Goal: Entertainment & Leisure: Browse casually

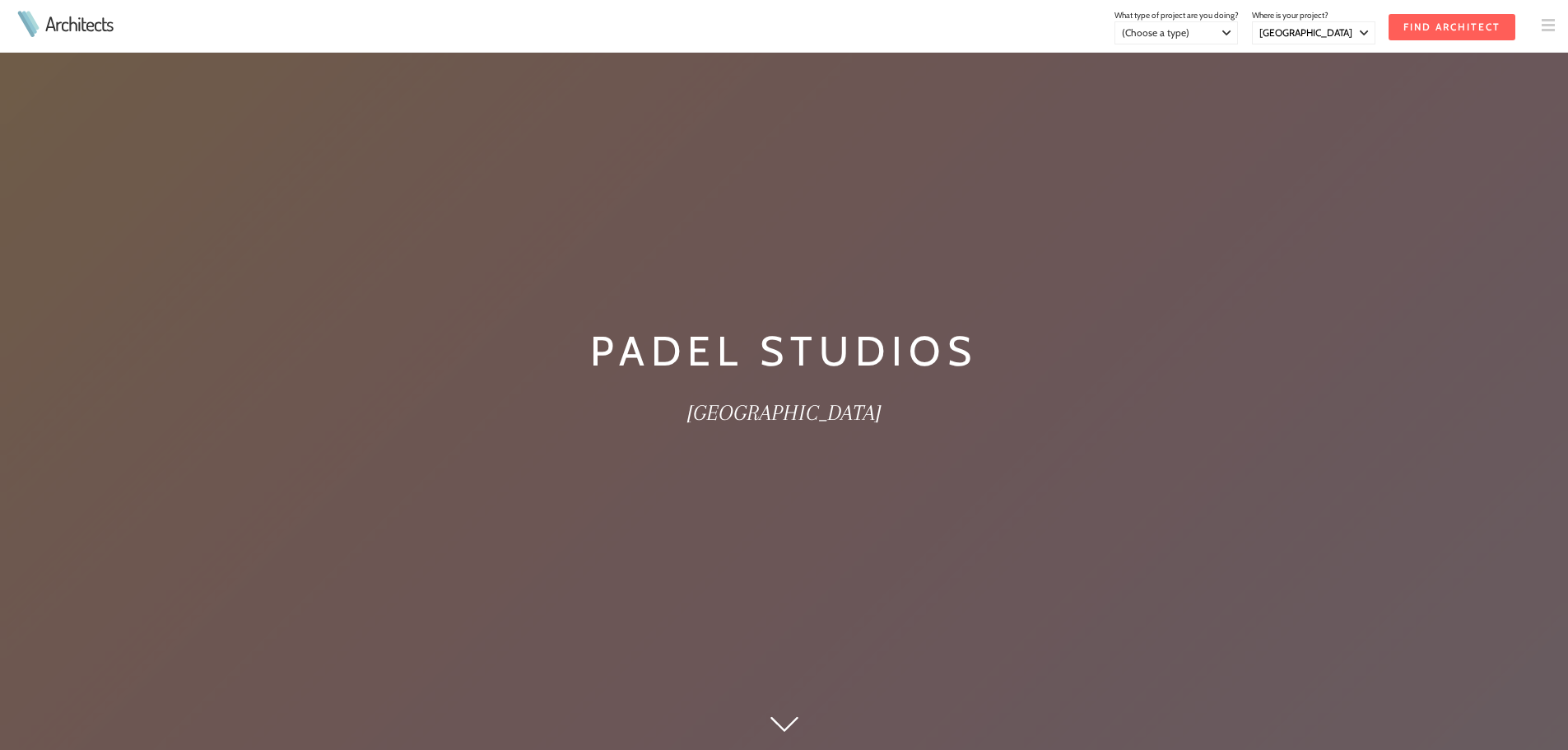
select select "[GEOGRAPHIC_DATA]"
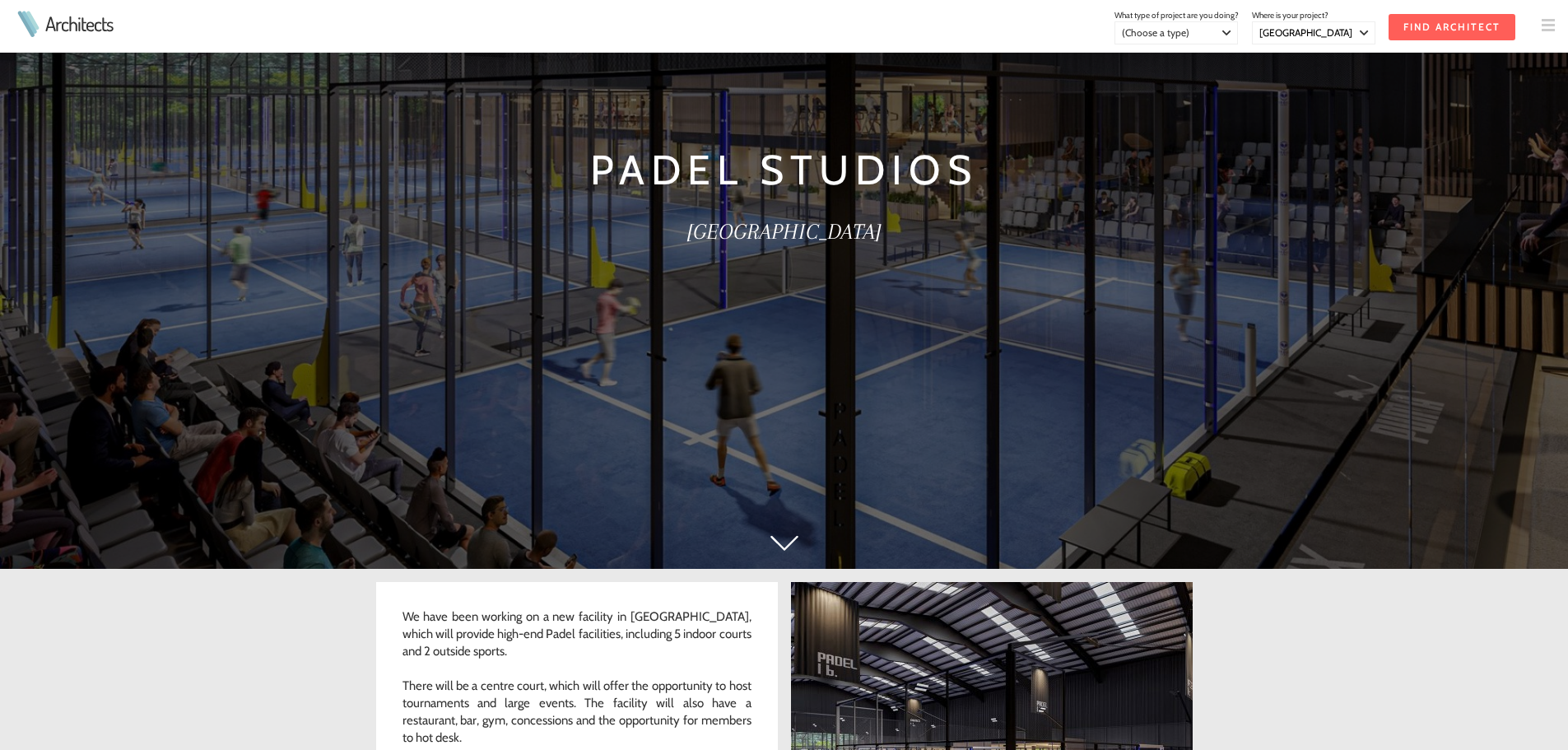
scroll to position [82, 0]
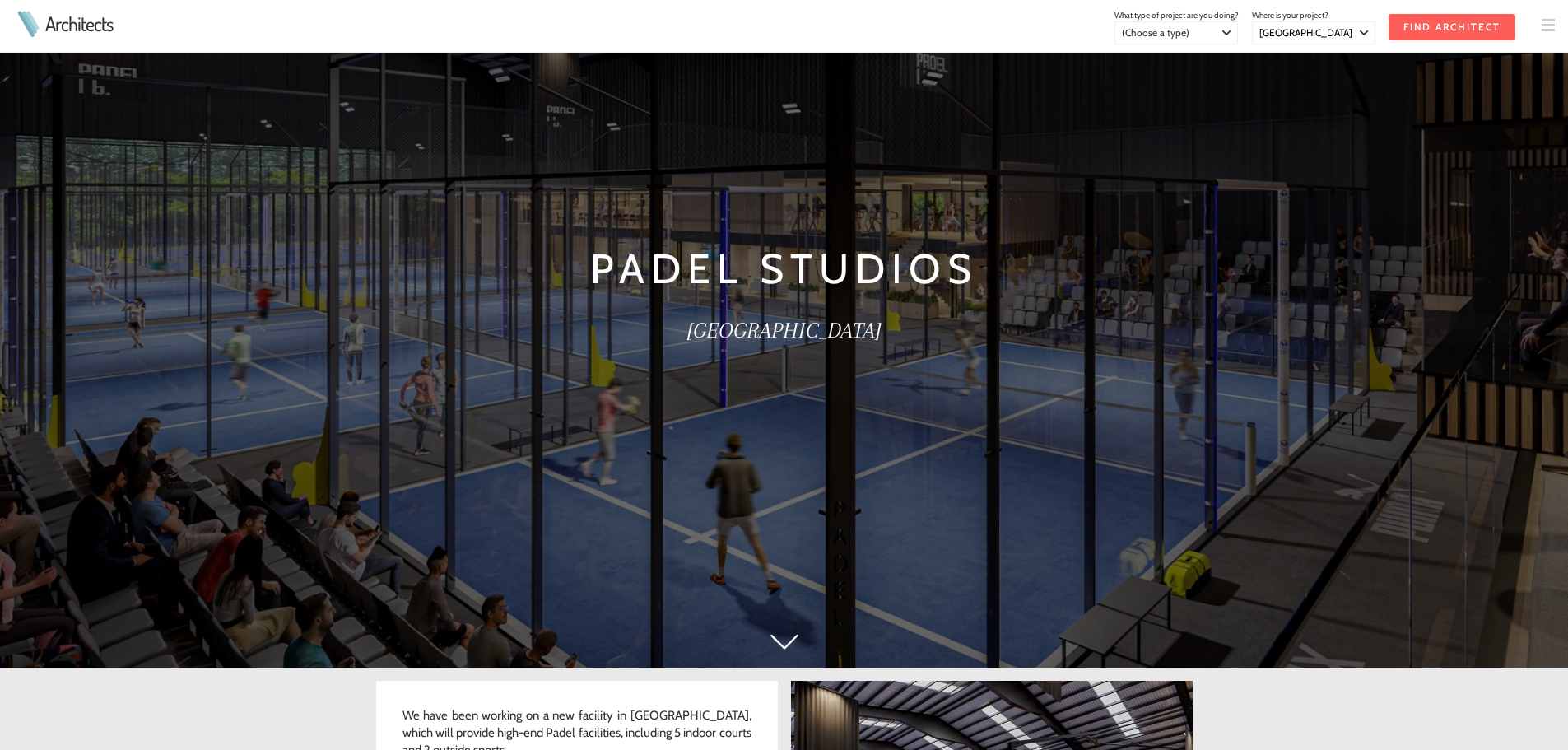
click at [785, 638] on img at bounding box center [784, 641] width 28 height 16
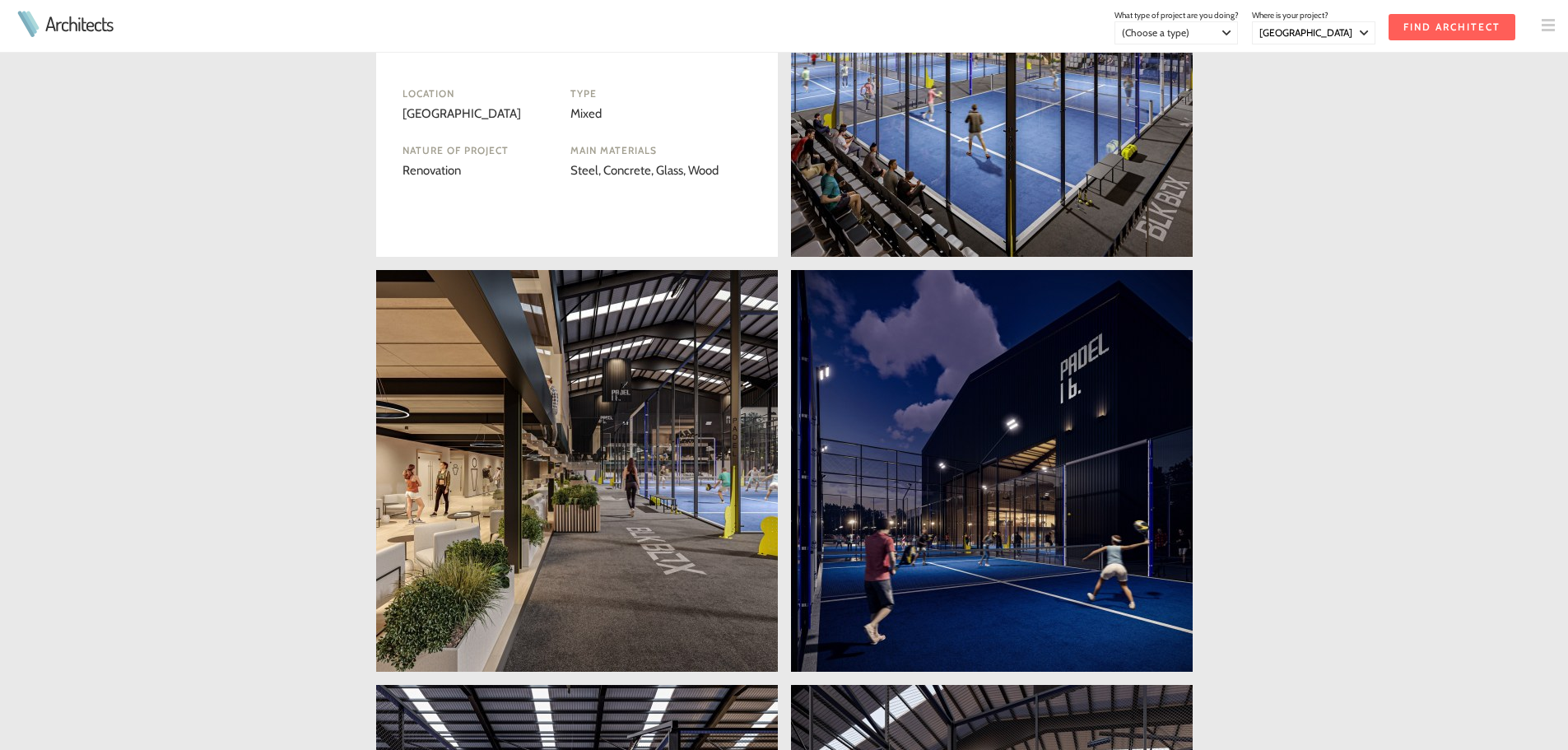
scroll to position [1108, 0]
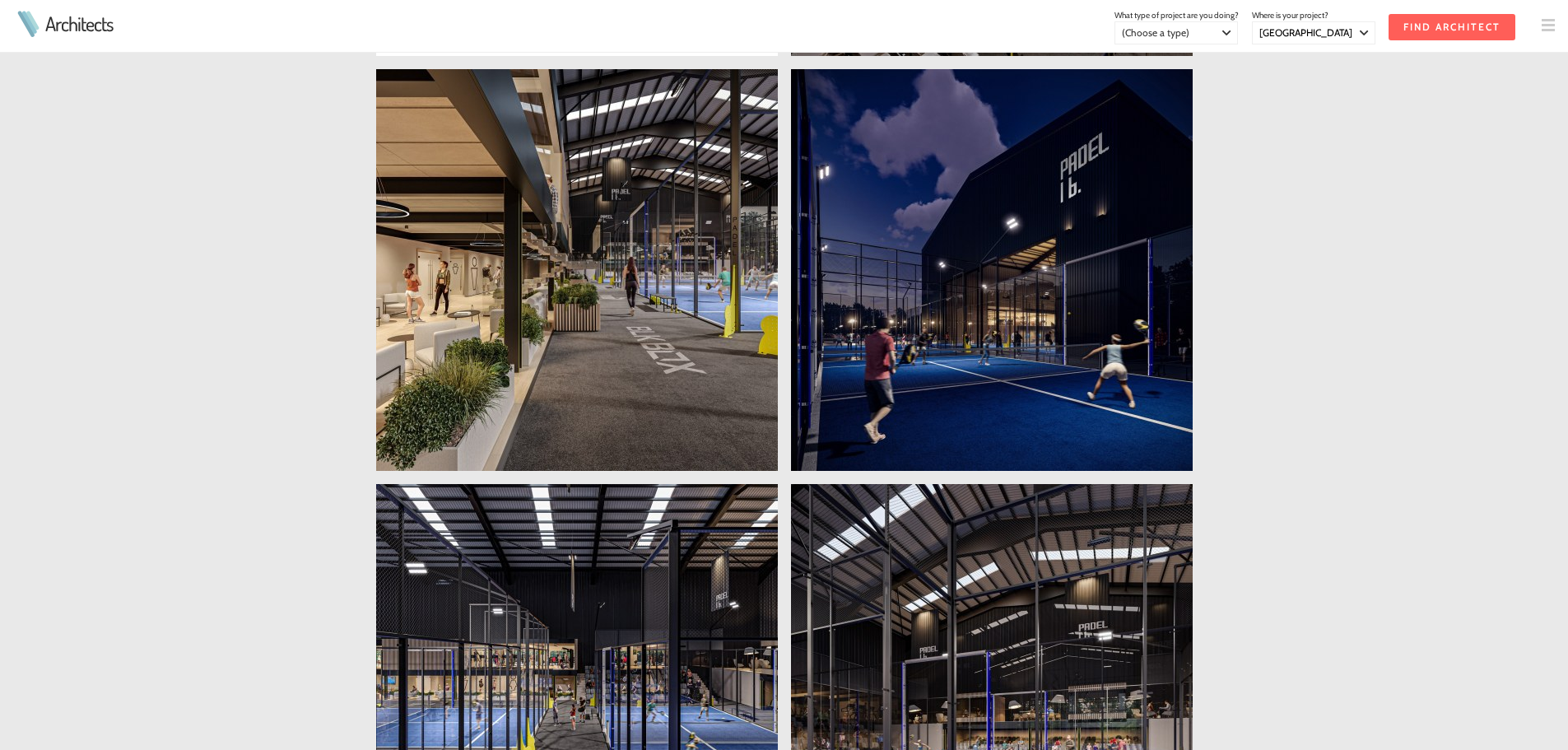
click at [1129, 296] on link at bounding box center [992, 270] width 401 height 401
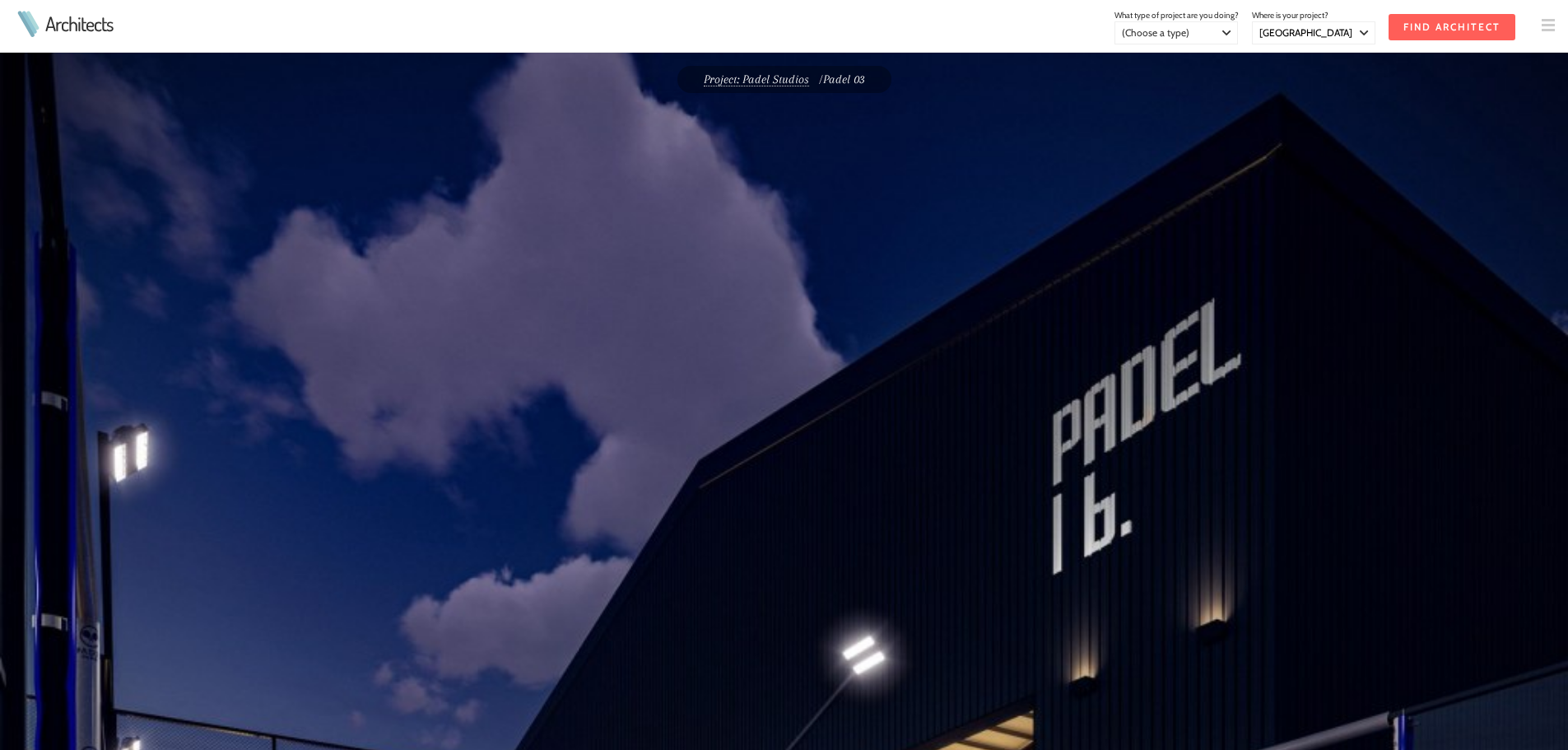
select select "[GEOGRAPHIC_DATA]"
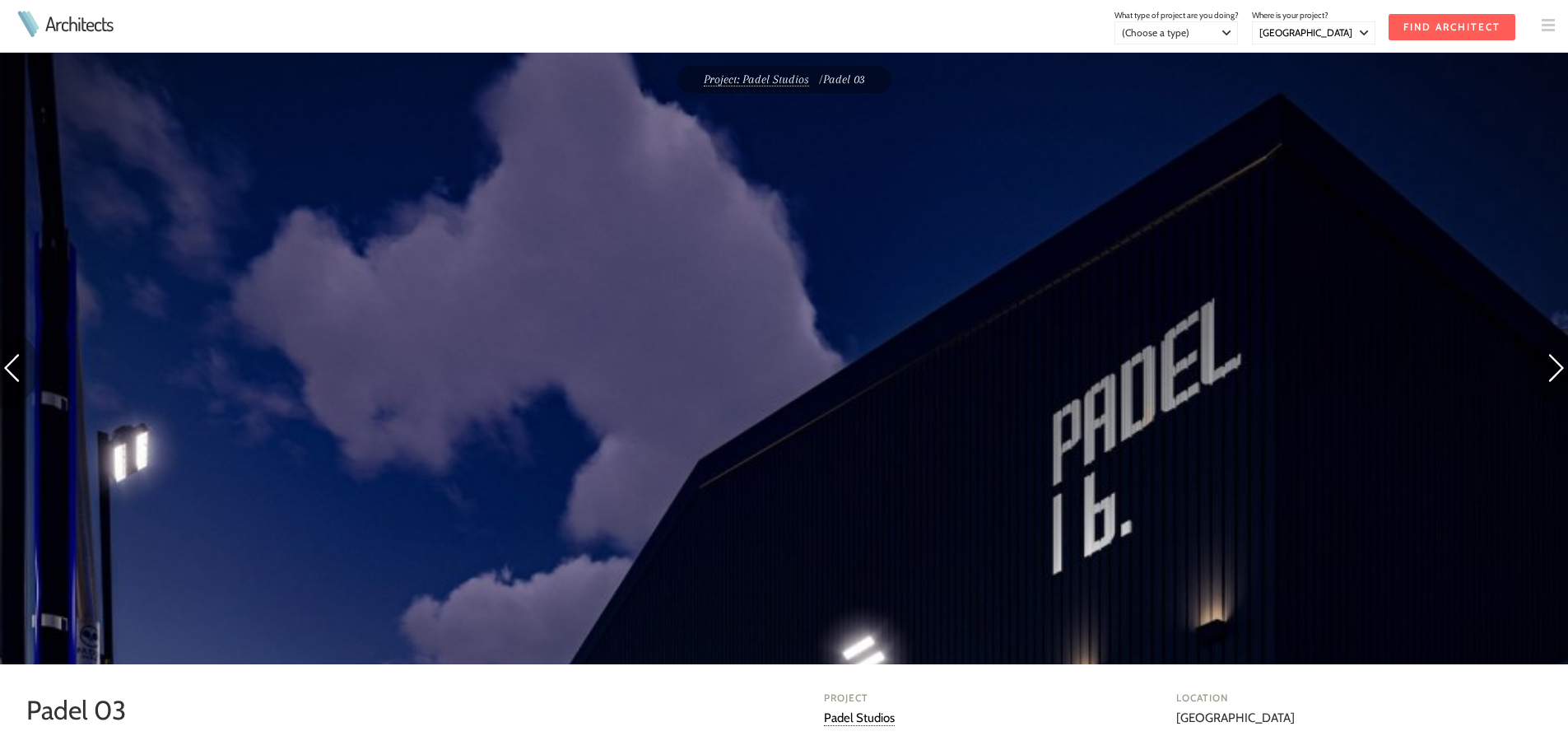
click at [1561, 361] on img at bounding box center [1547, 367] width 39 height 79
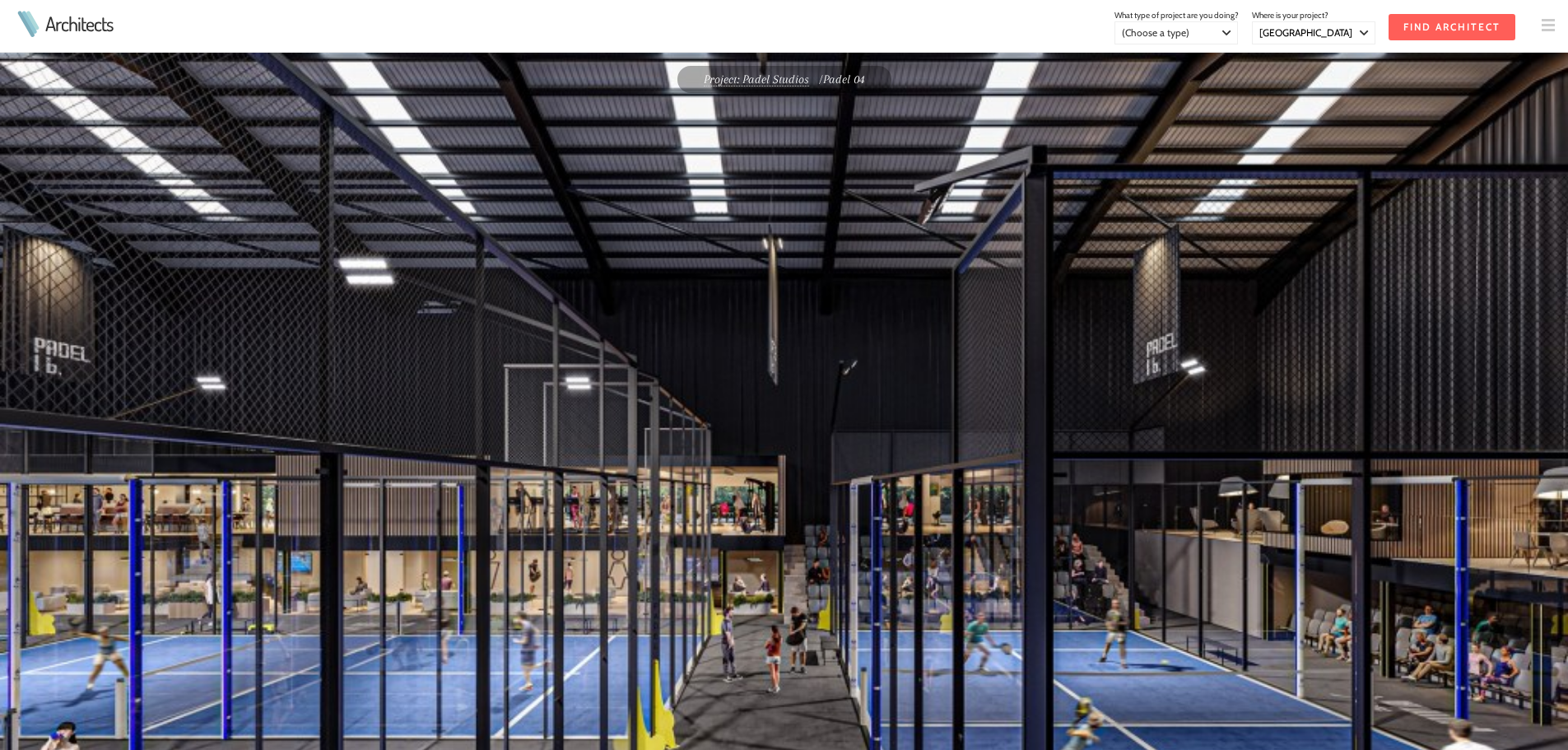
select select "[GEOGRAPHIC_DATA]"
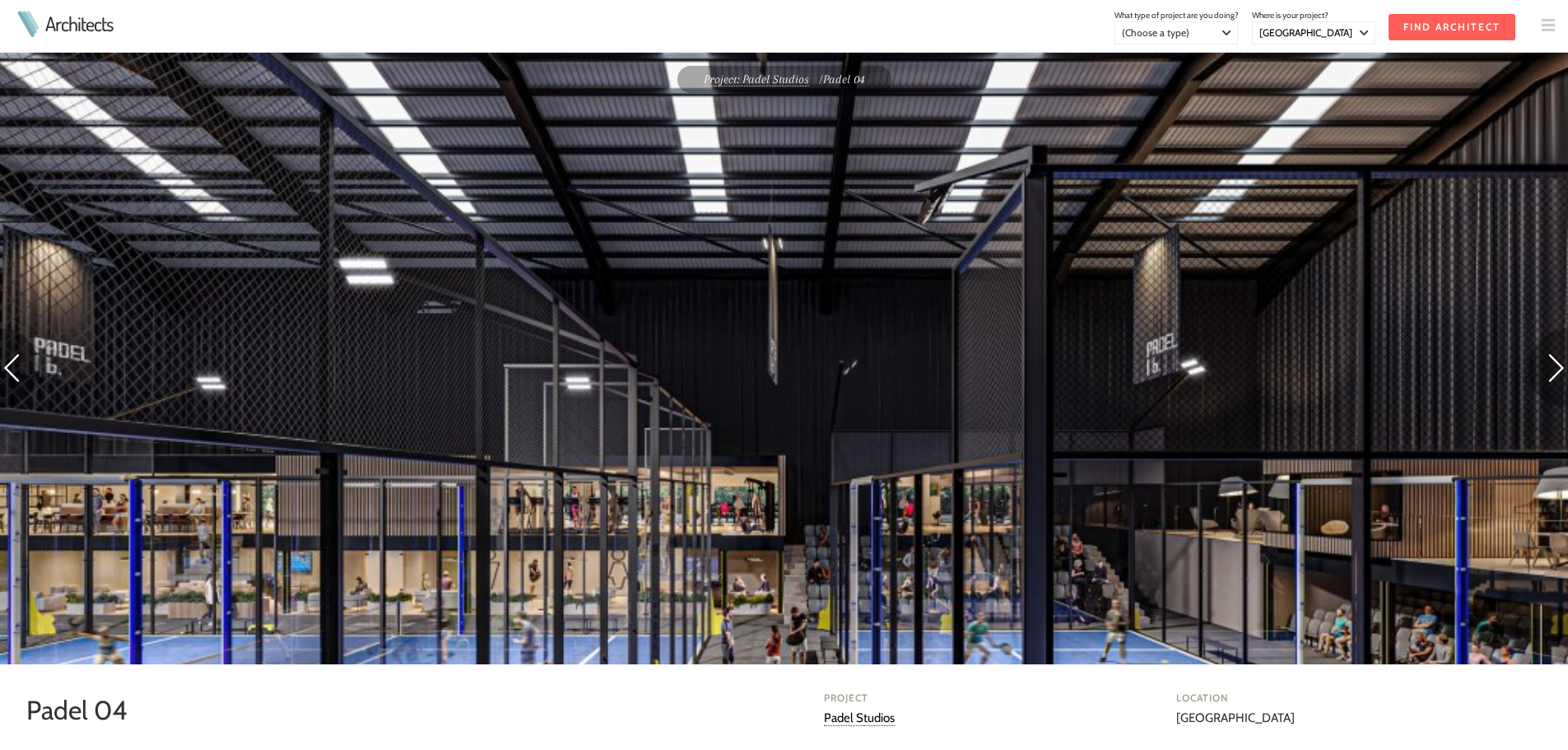
click at [1565, 365] on img at bounding box center [1547, 367] width 39 height 79
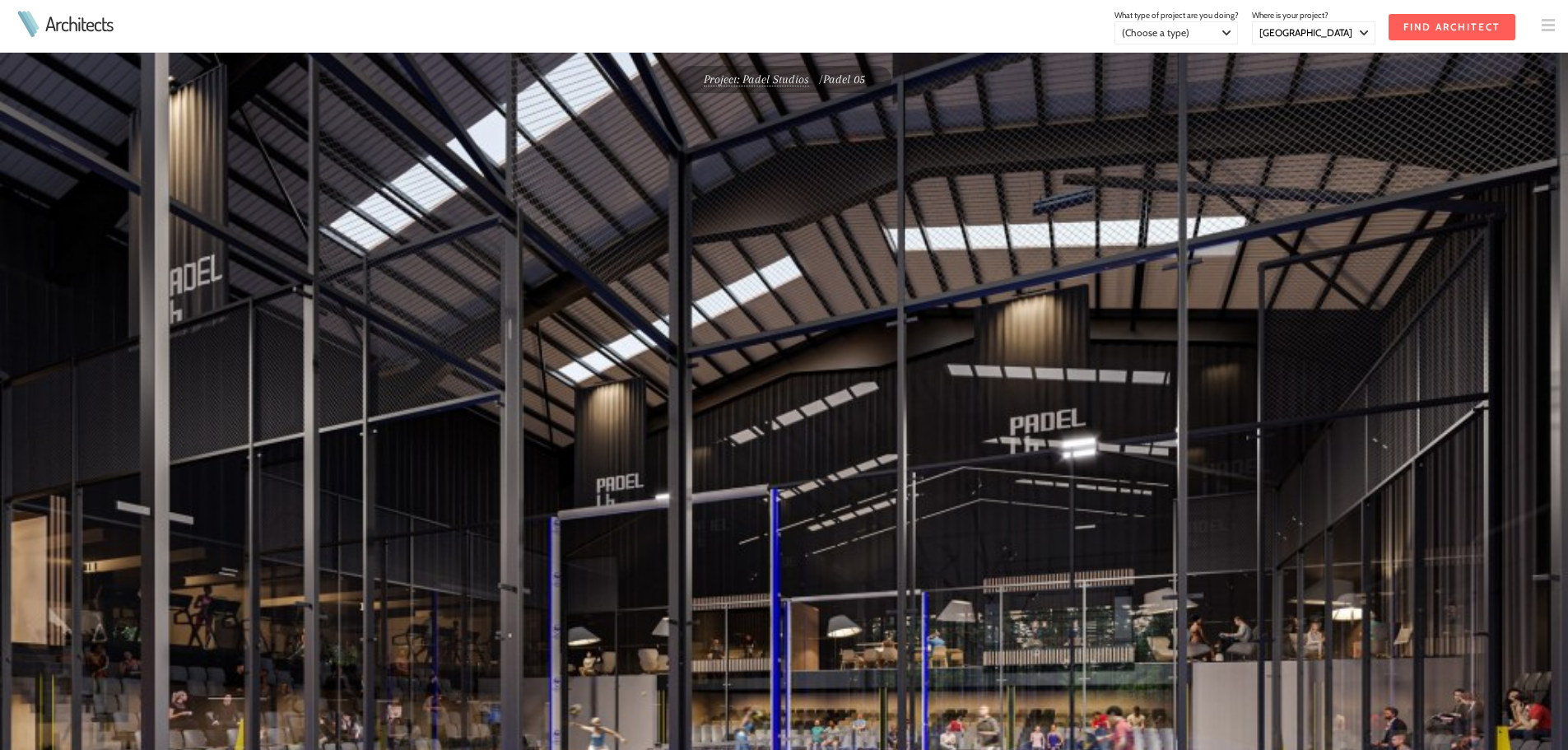
select select "[GEOGRAPHIC_DATA]"
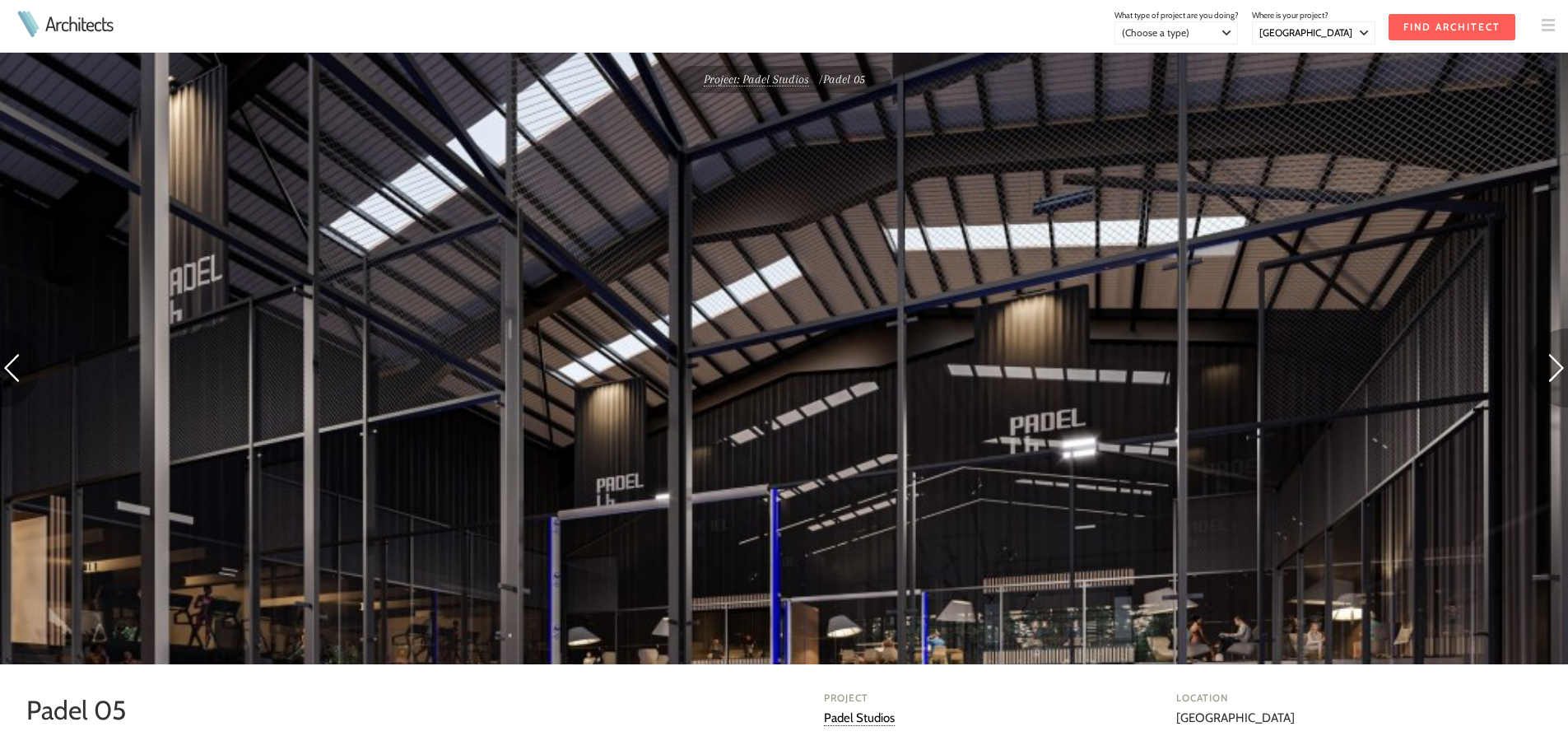
click at [1565, 365] on img at bounding box center [1547, 367] width 39 height 79
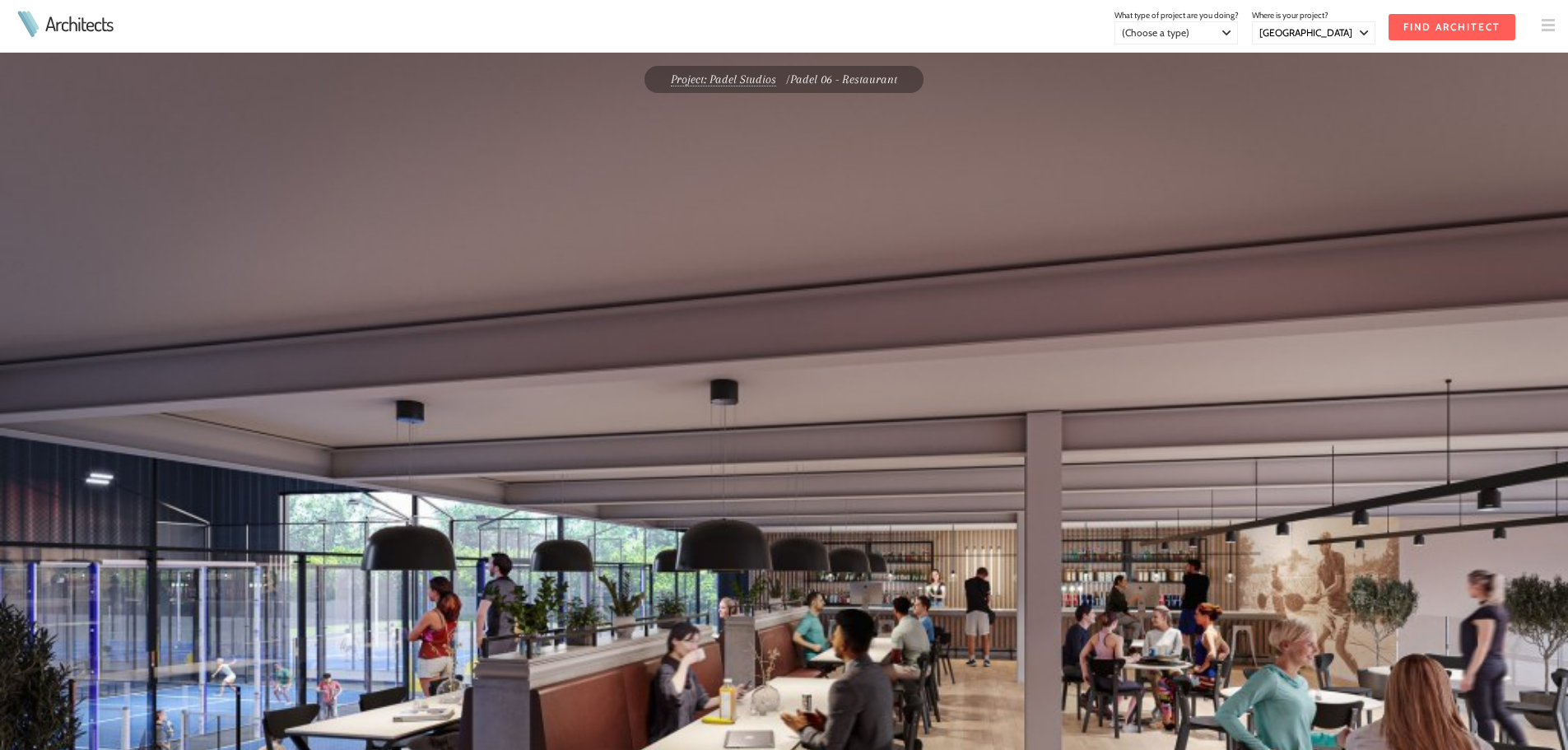
select select "[GEOGRAPHIC_DATA]"
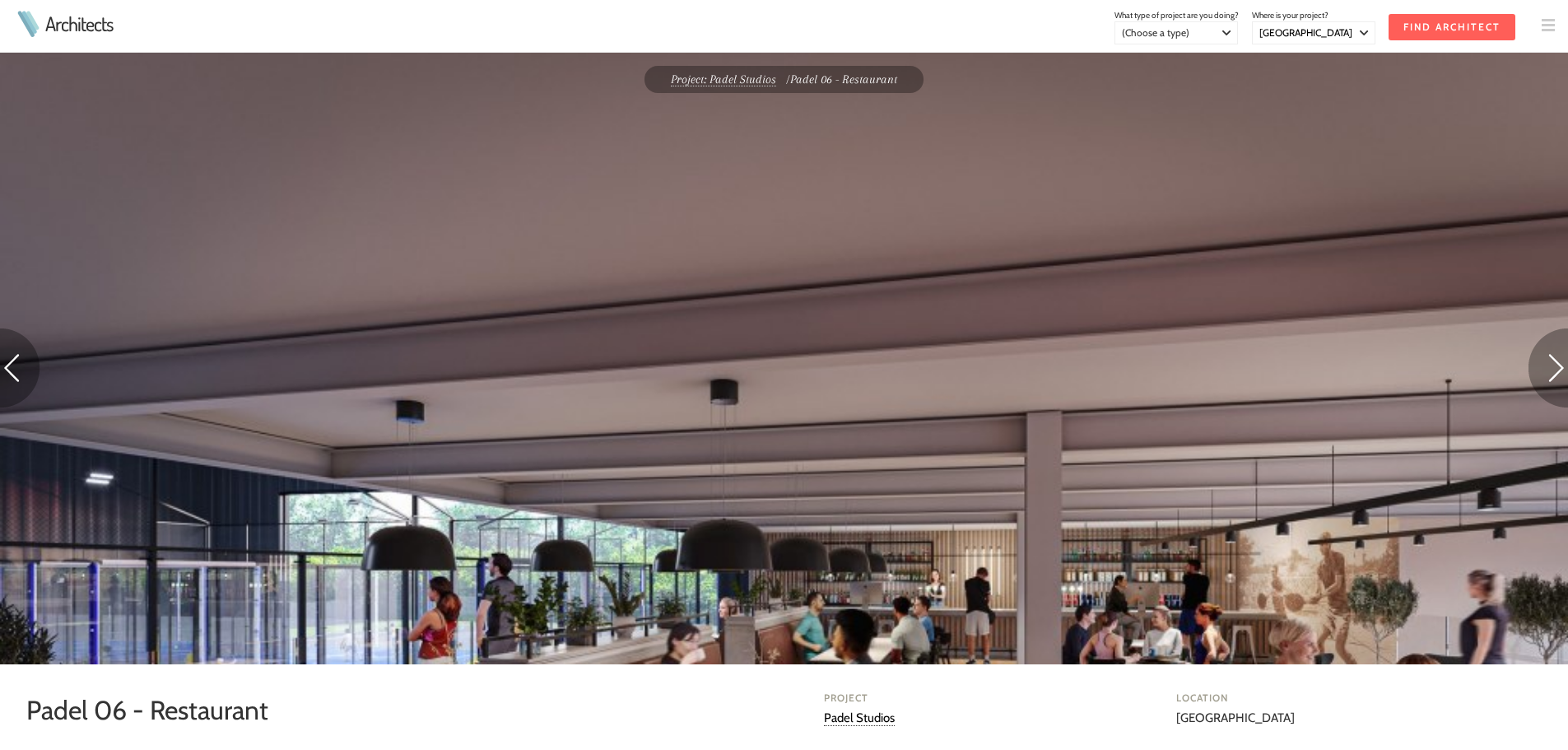
click at [1565, 365] on img at bounding box center [1547, 367] width 39 height 79
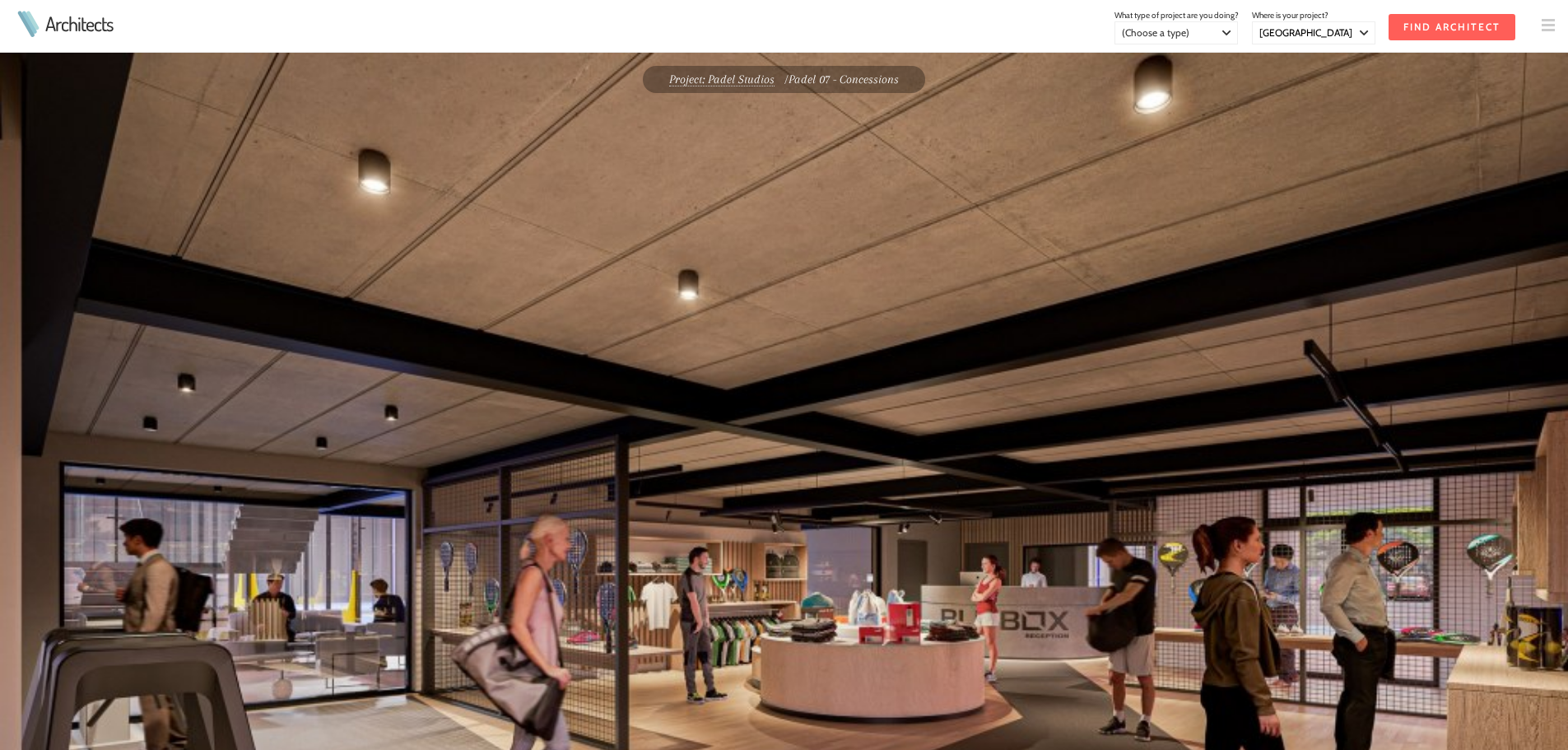
select select "[GEOGRAPHIC_DATA]"
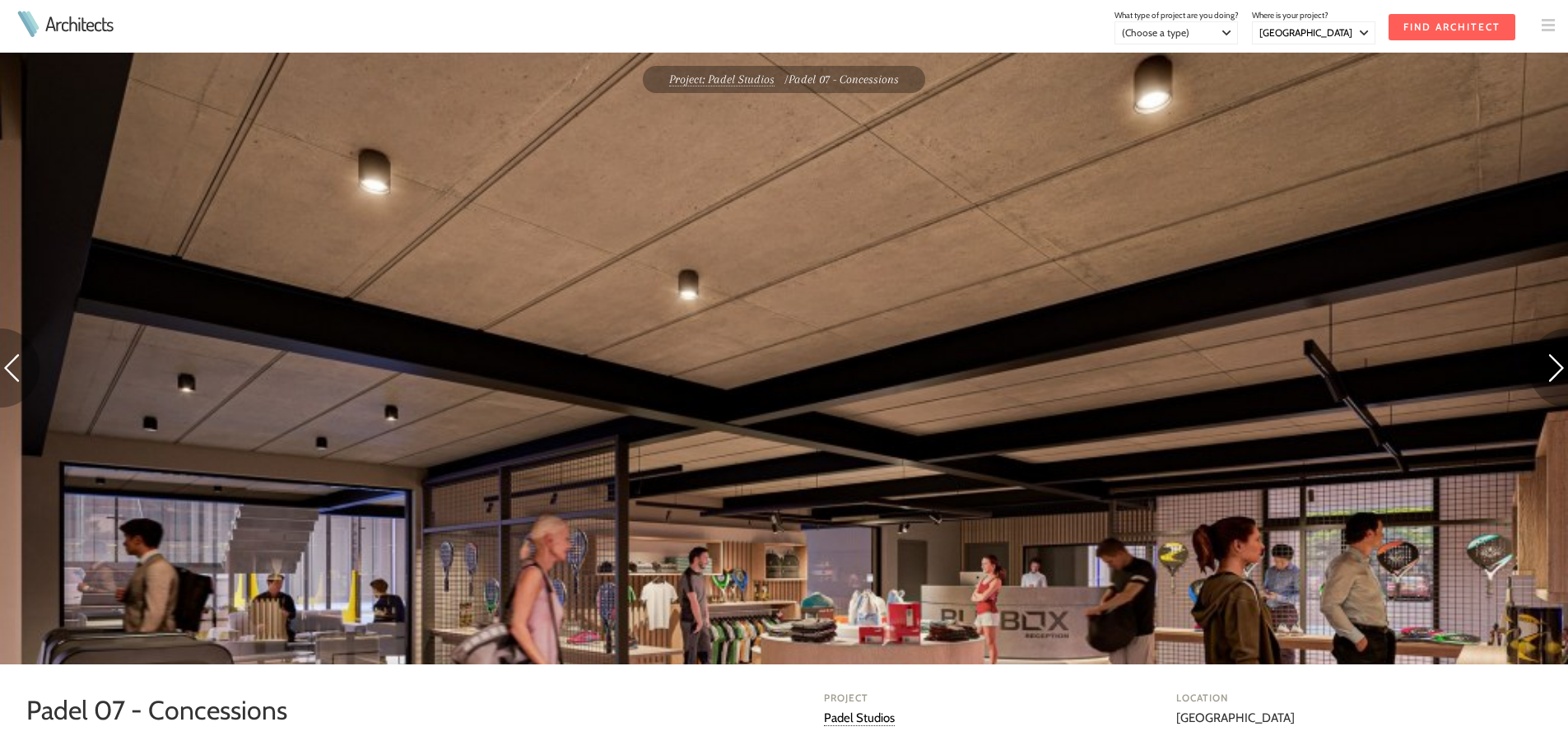
click at [1565, 365] on img at bounding box center [1547, 367] width 39 height 79
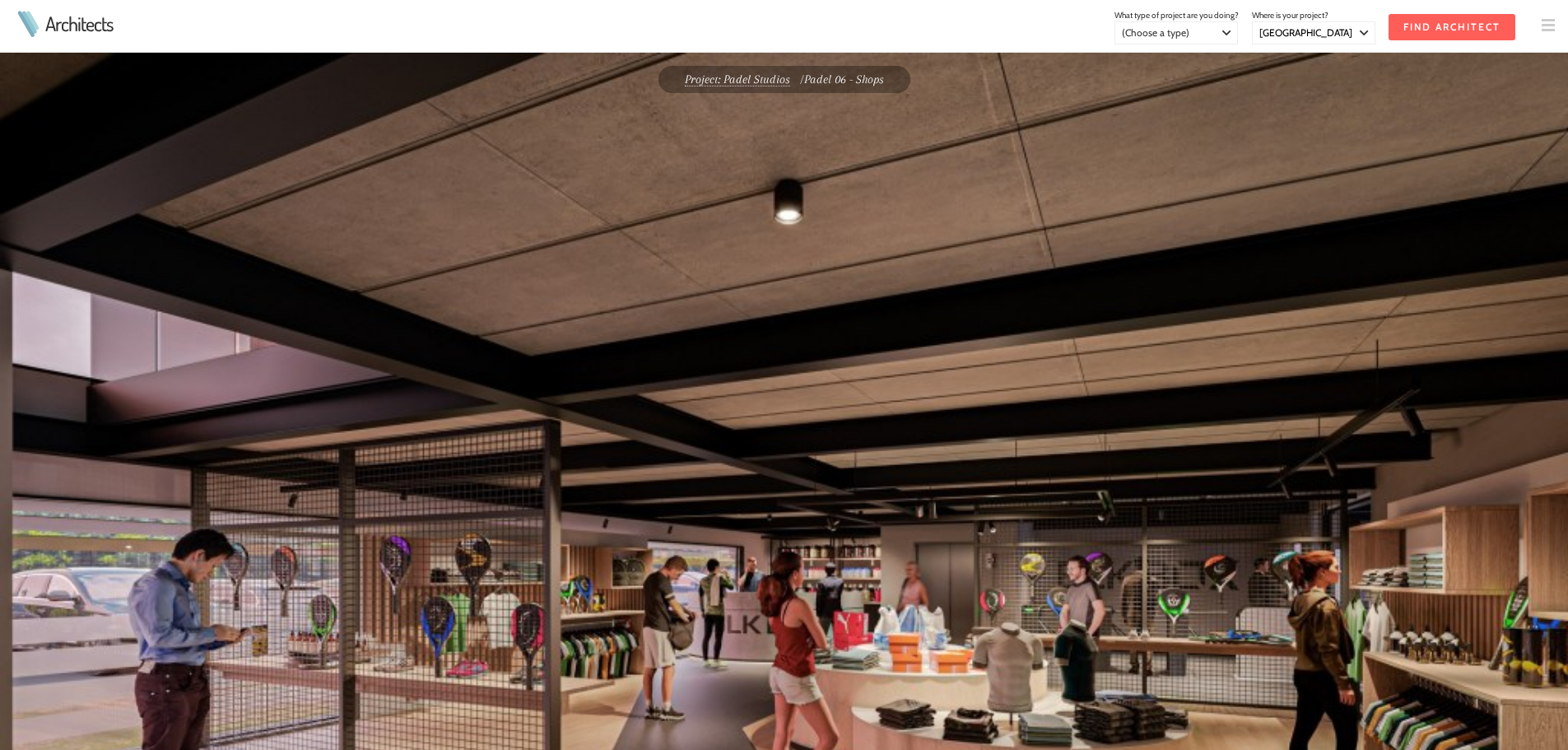
select select "[GEOGRAPHIC_DATA]"
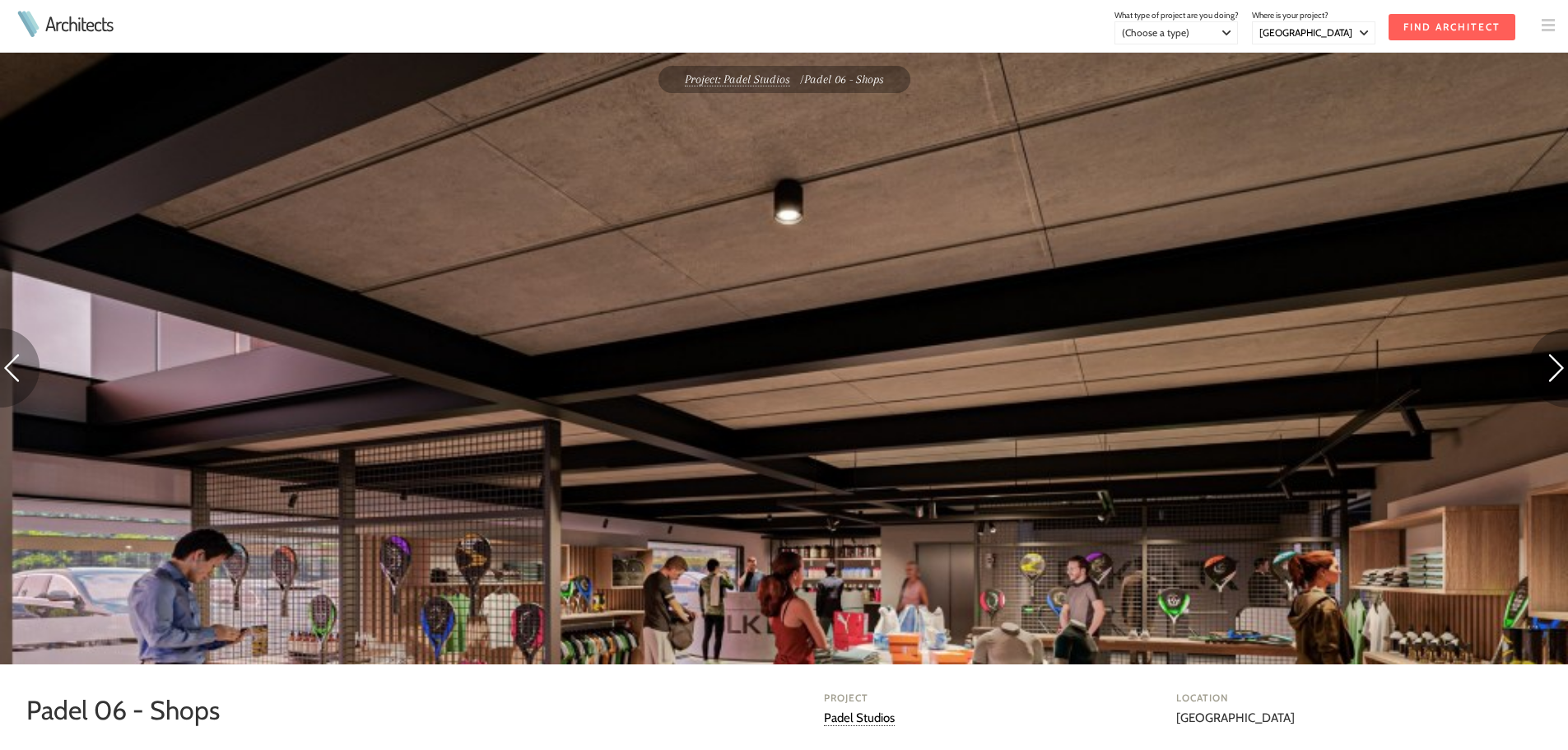
click at [1565, 365] on img at bounding box center [1547, 367] width 39 height 79
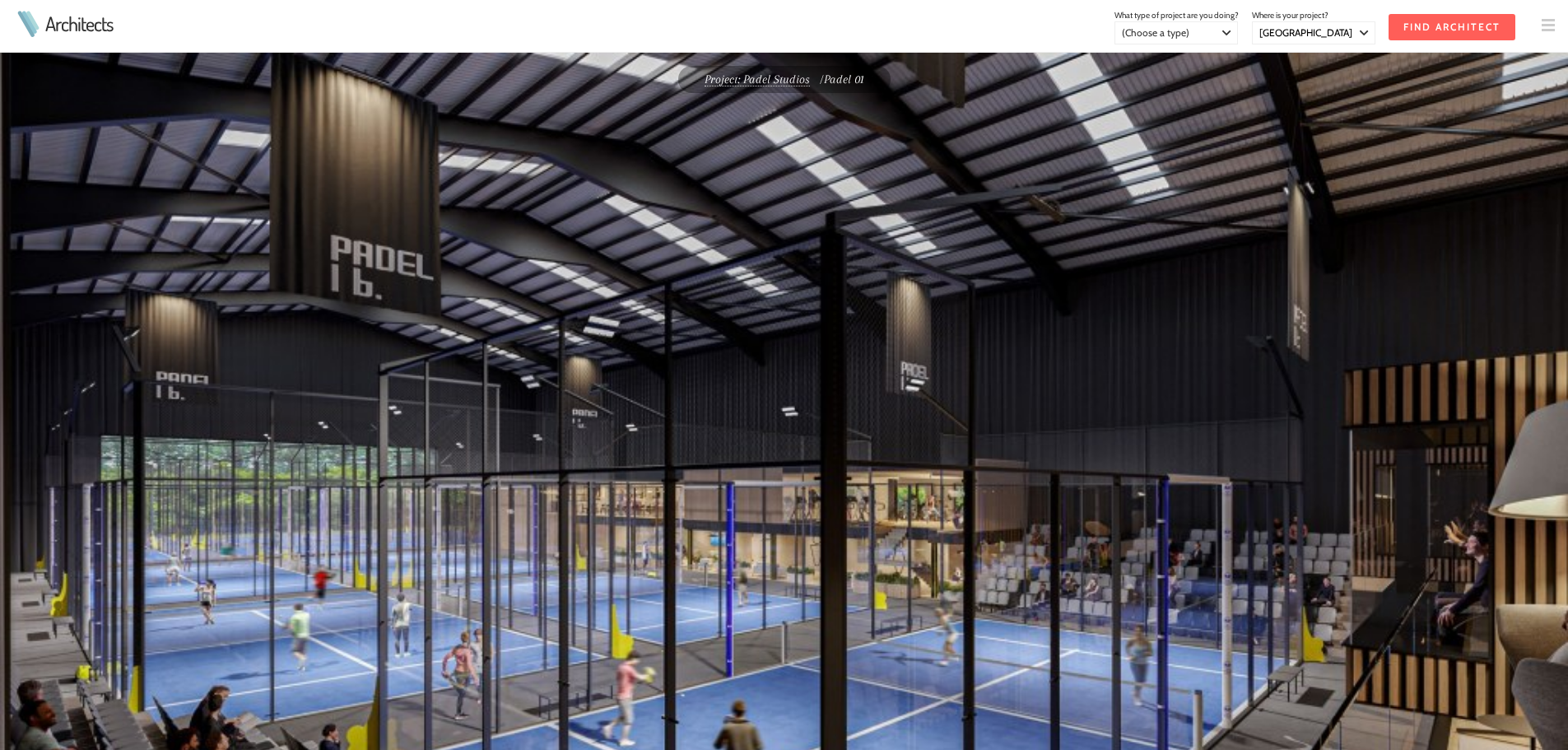
select select "[GEOGRAPHIC_DATA]"
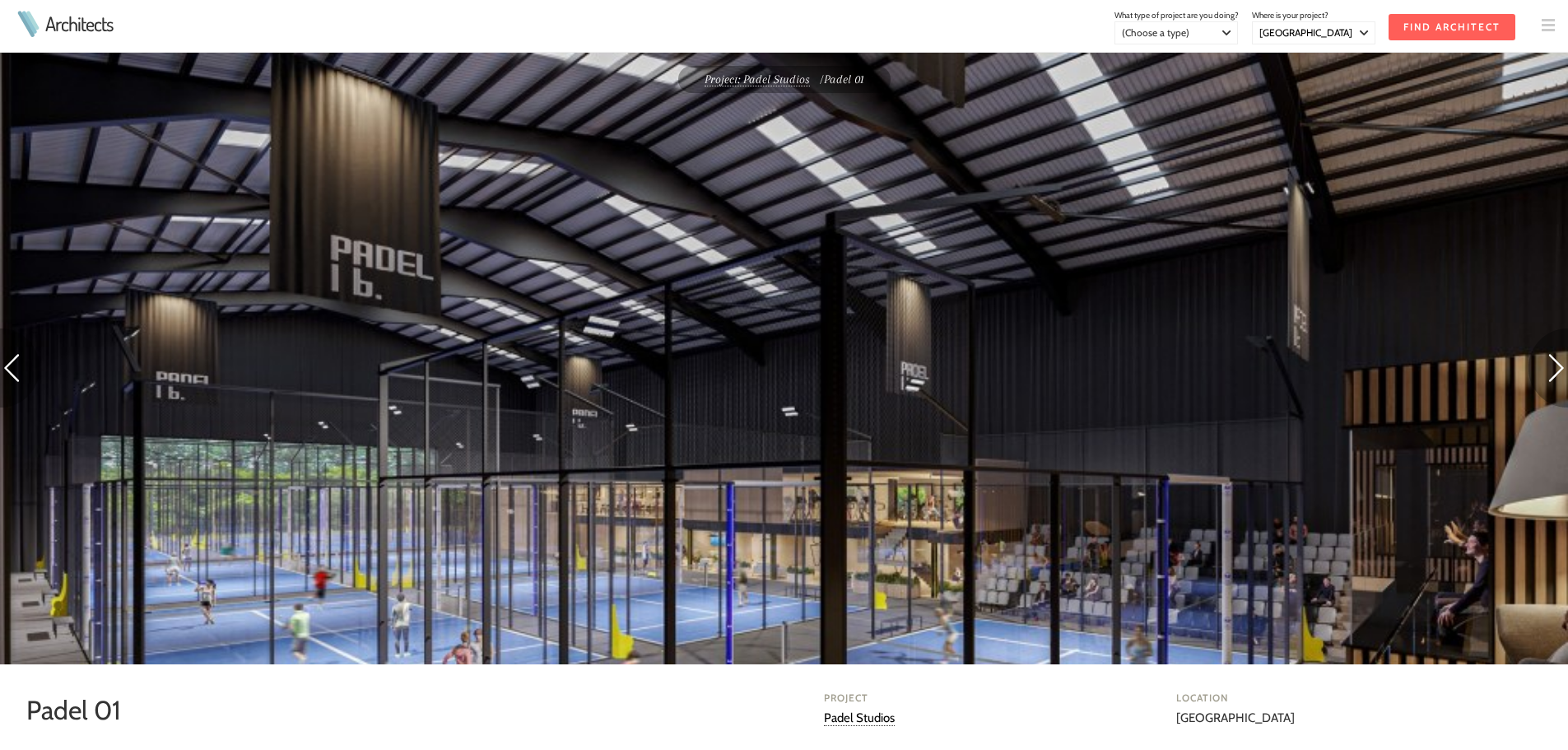
click at [1565, 365] on img at bounding box center [1547, 367] width 39 height 79
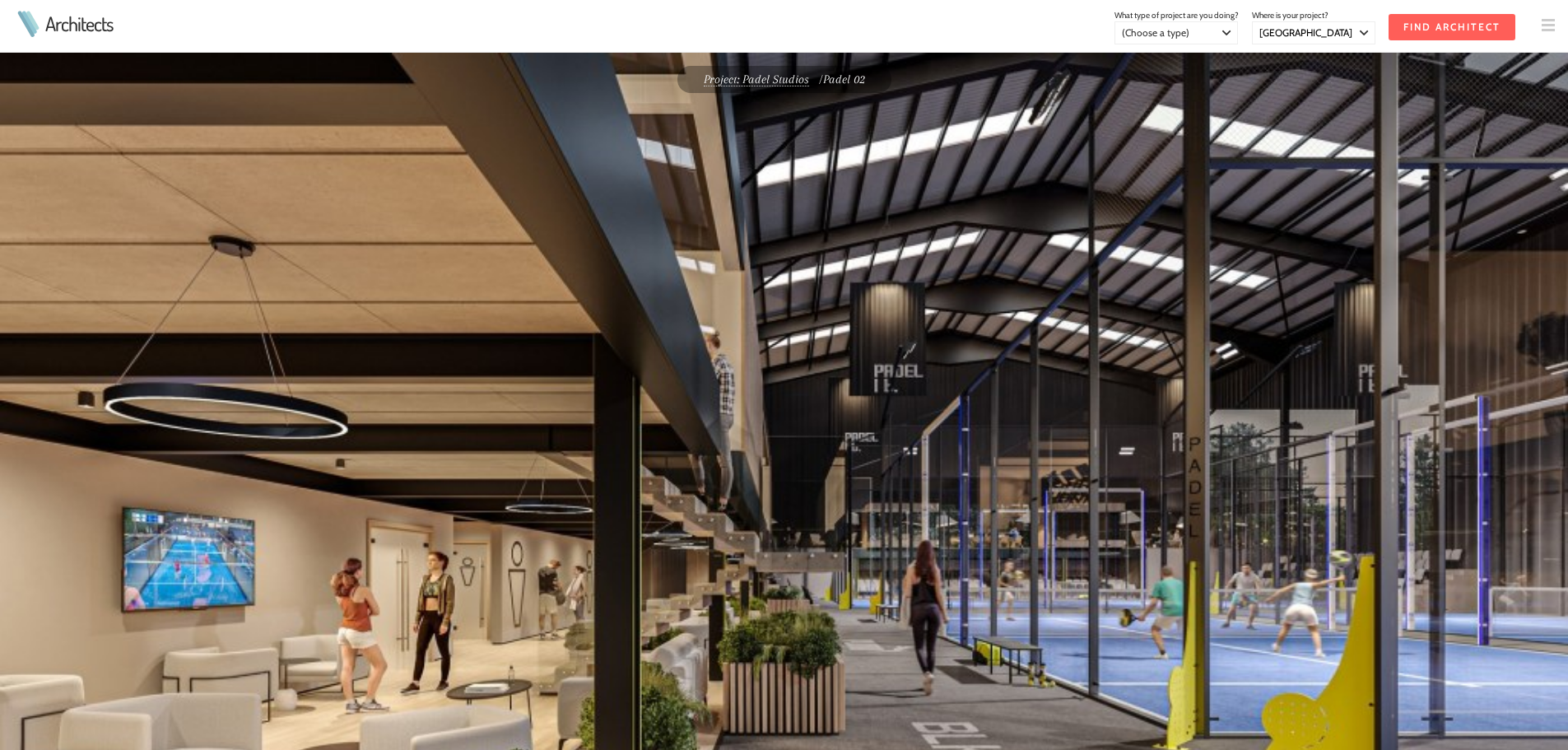
select select "[GEOGRAPHIC_DATA]"
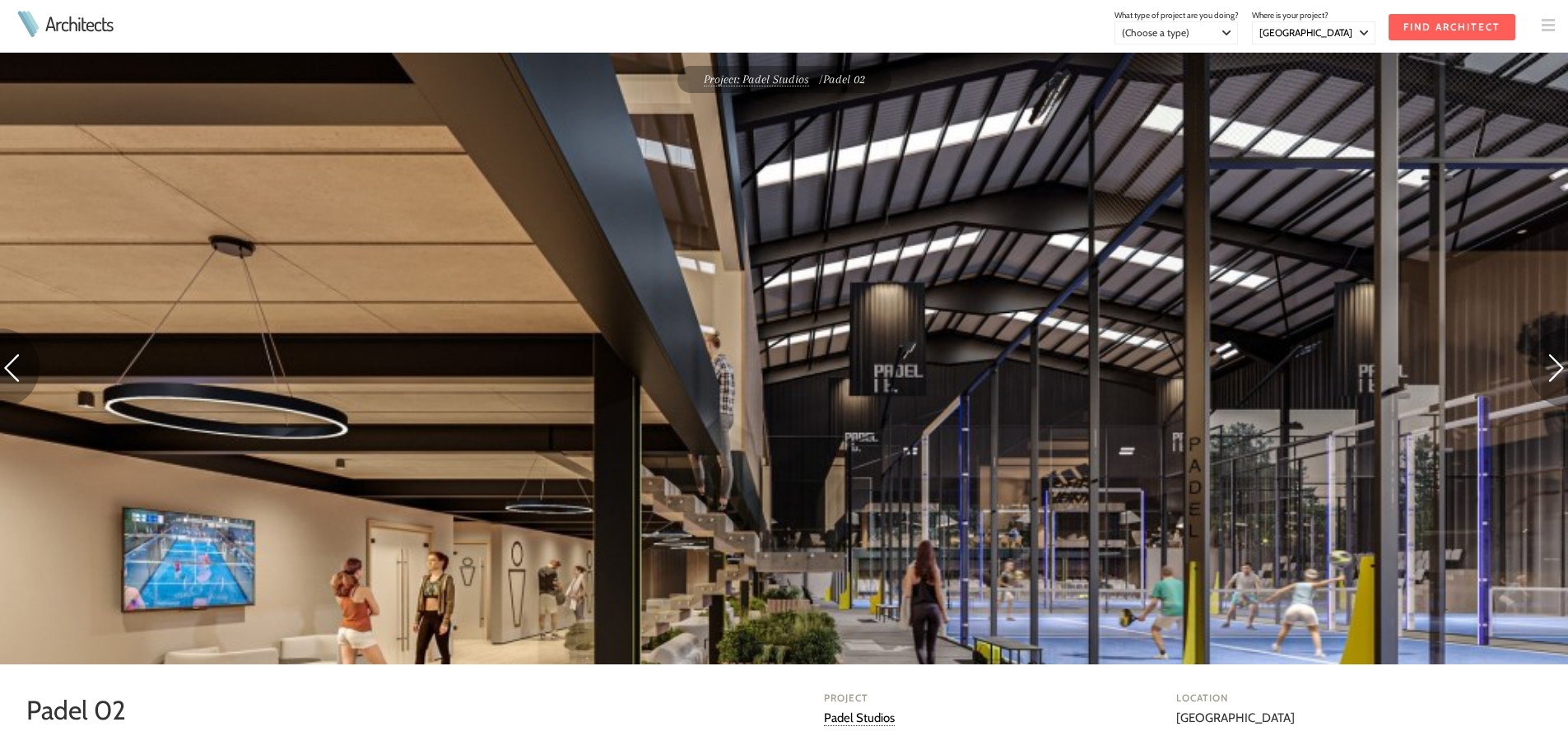
click at [1565, 365] on img at bounding box center [1547, 367] width 39 height 79
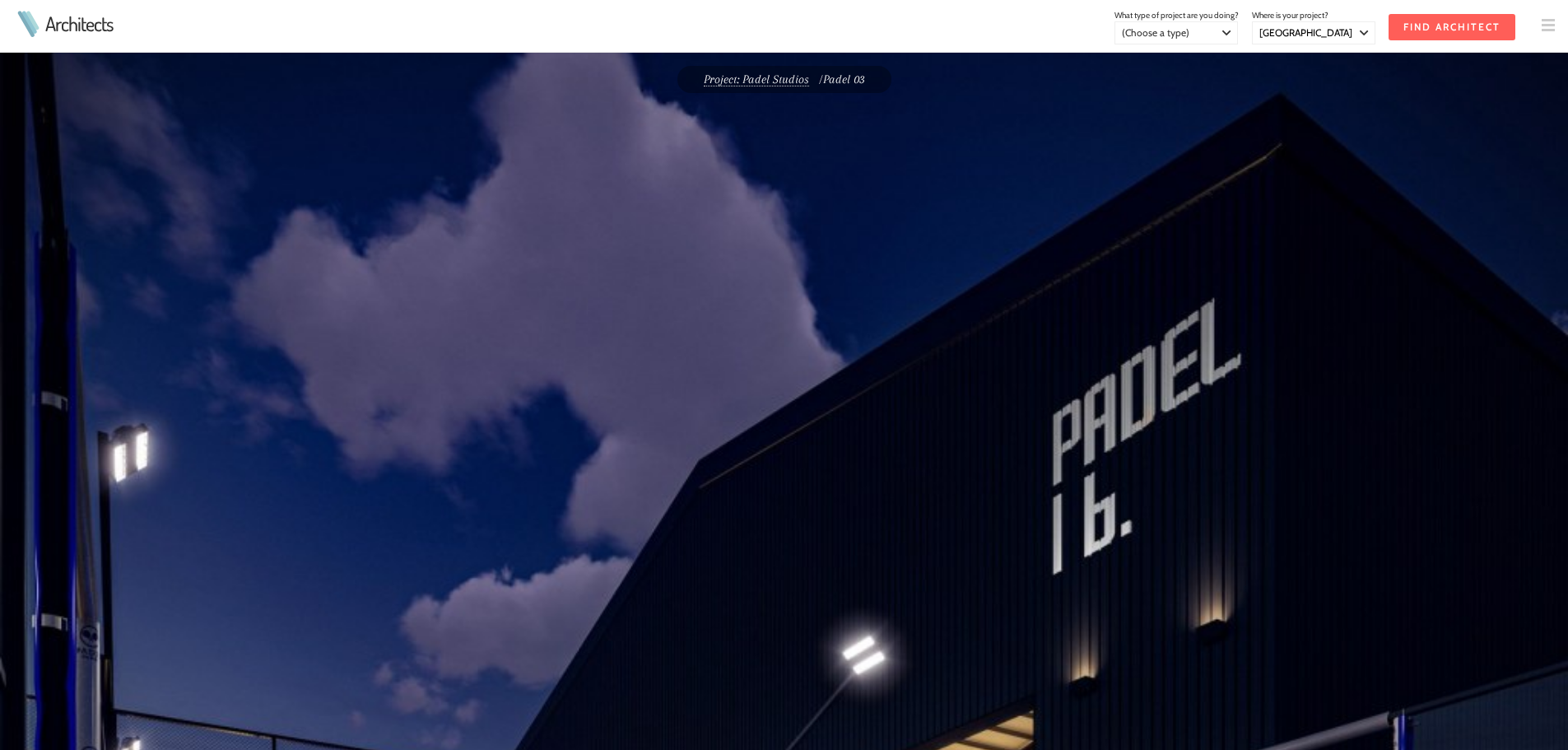
select select "[GEOGRAPHIC_DATA]"
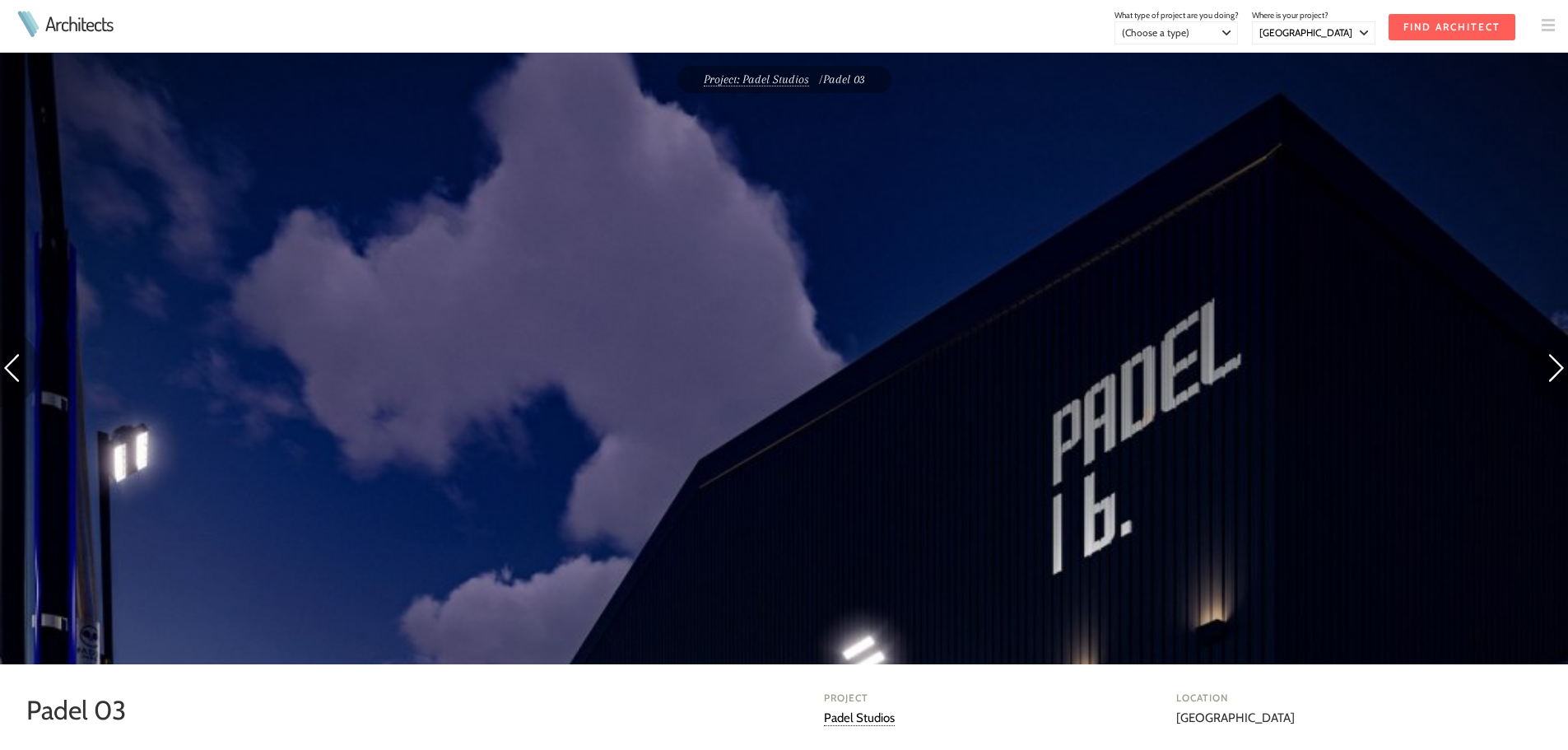
click at [1565, 365] on img at bounding box center [1547, 367] width 39 height 79
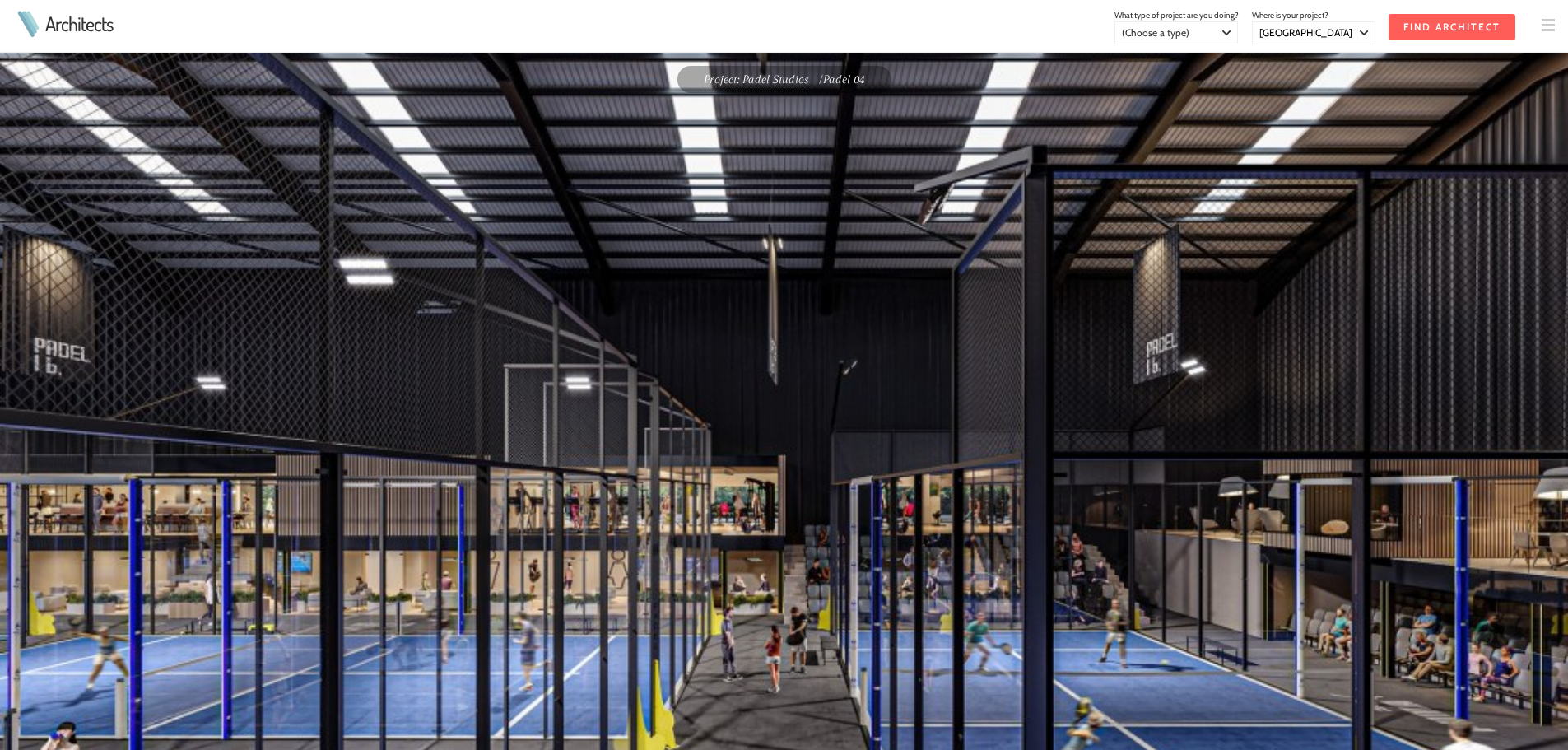
select select "[GEOGRAPHIC_DATA]"
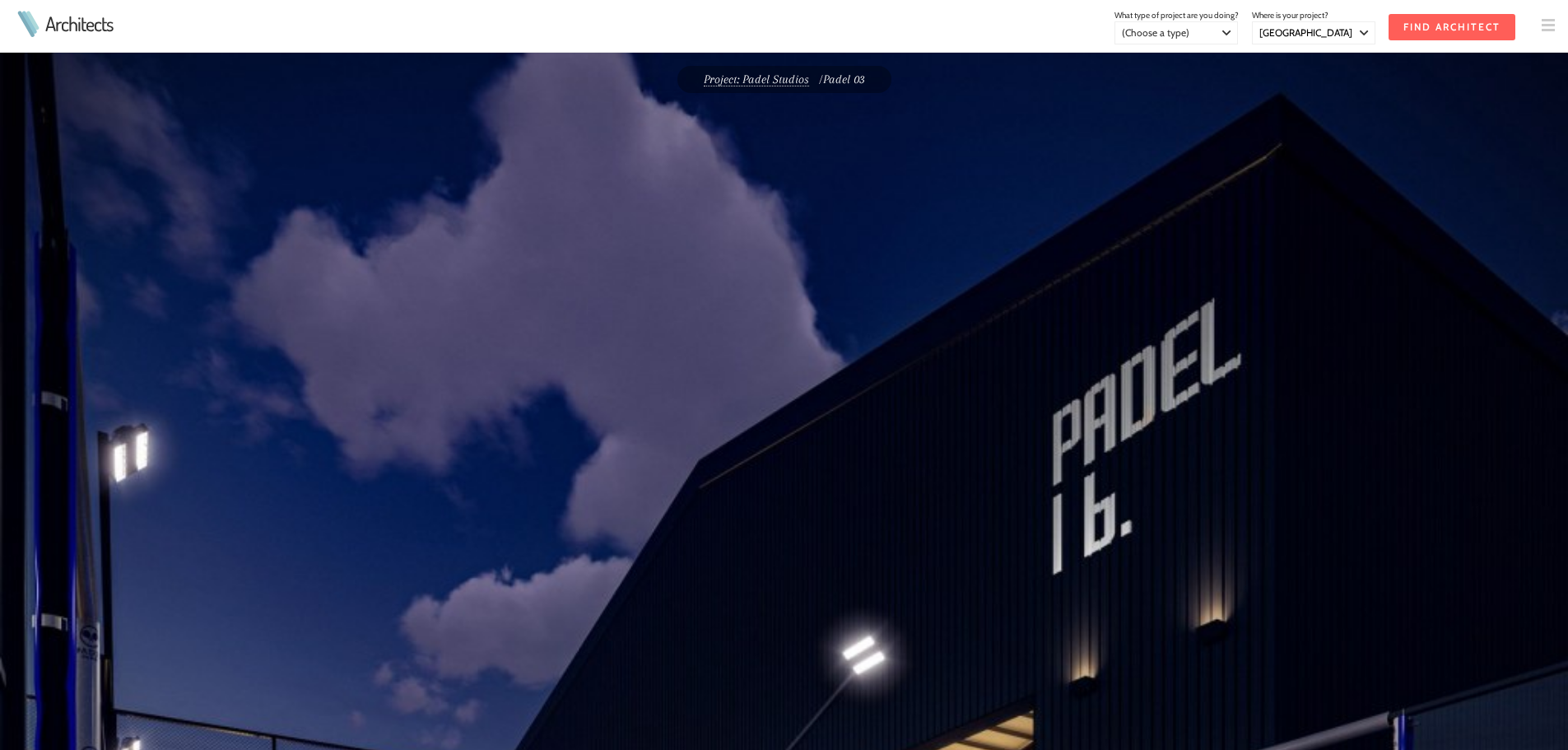
select select "[GEOGRAPHIC_DATA]"
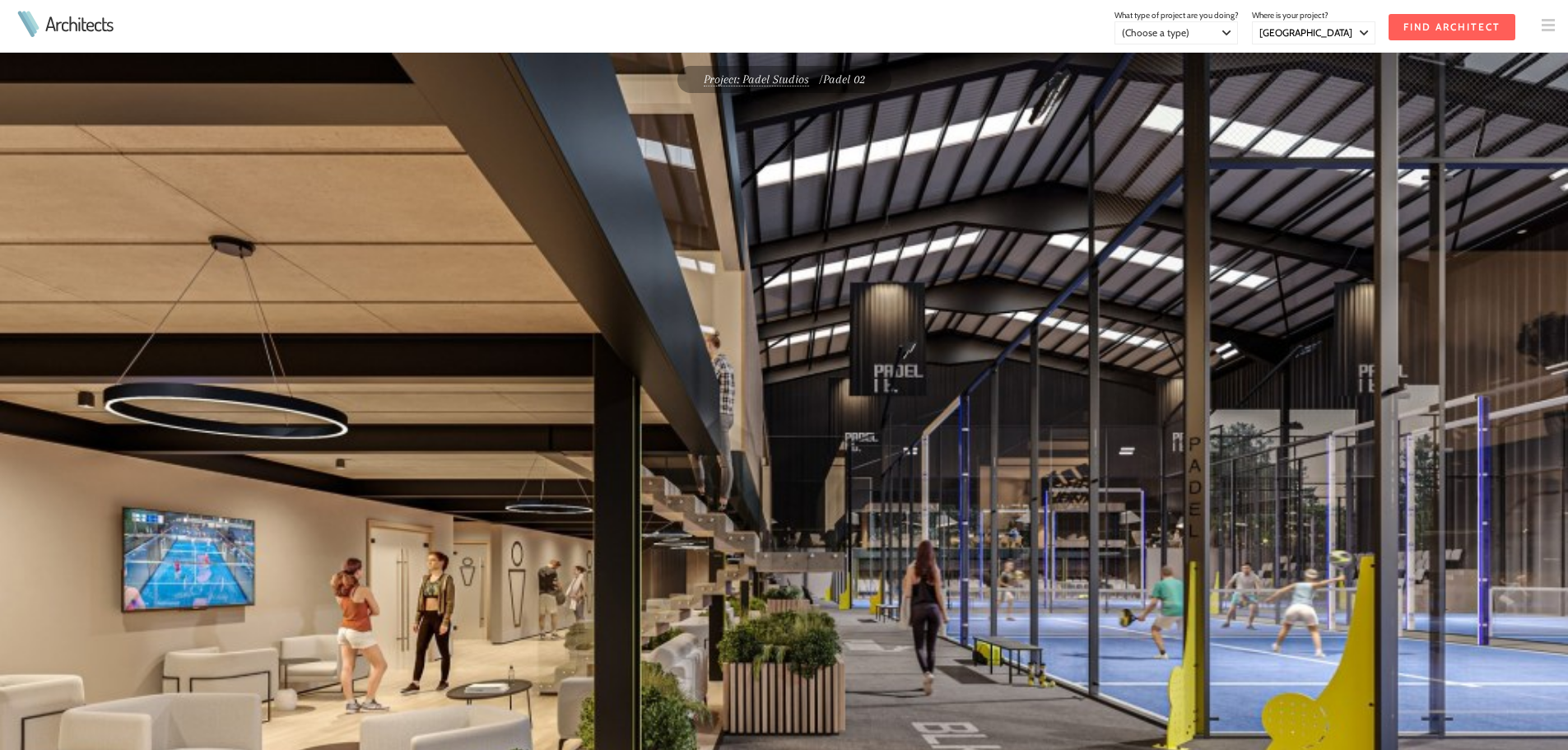
select select "[GEOGRAPHIC_DATA]"
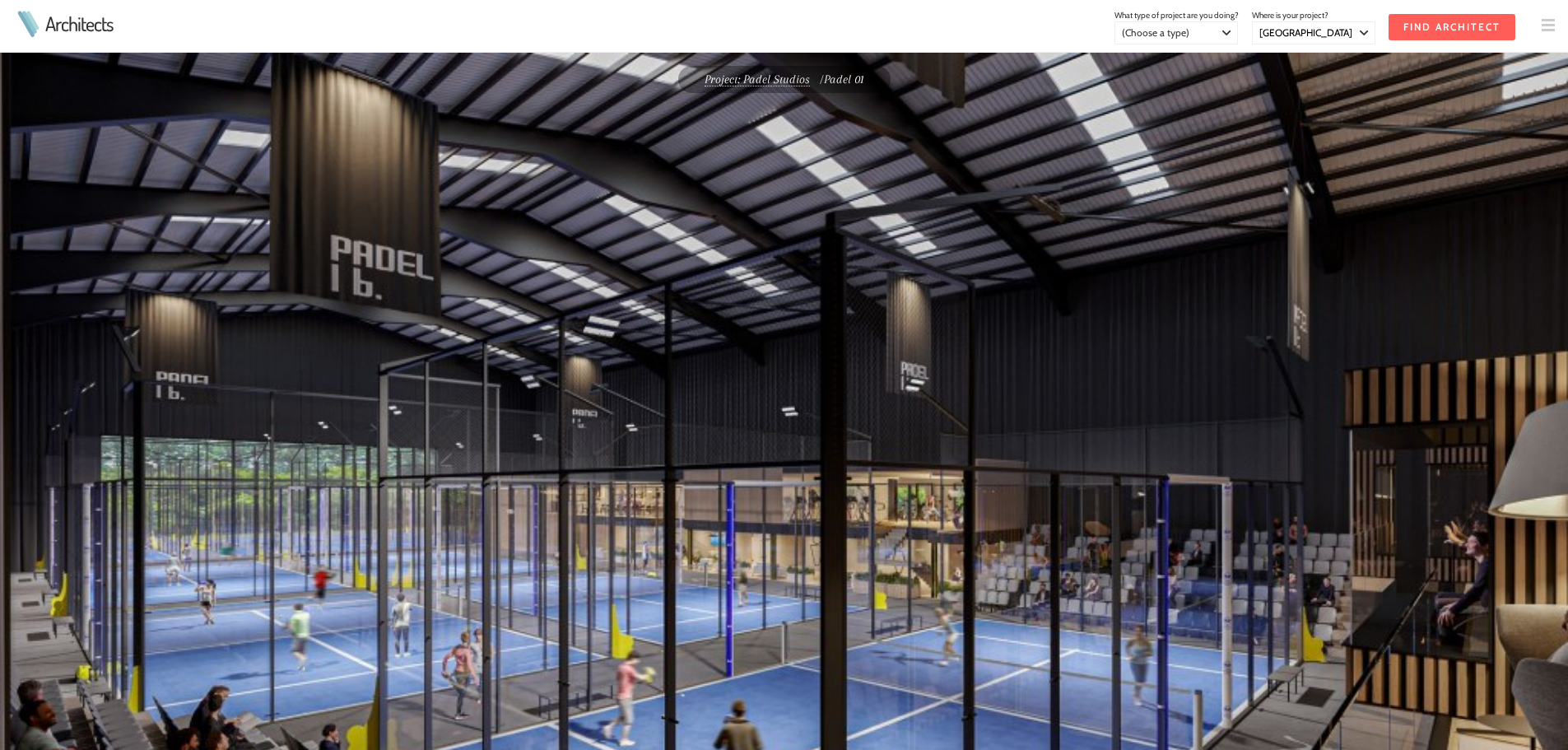
select select "[GEOGRAPHIC_DATA]"
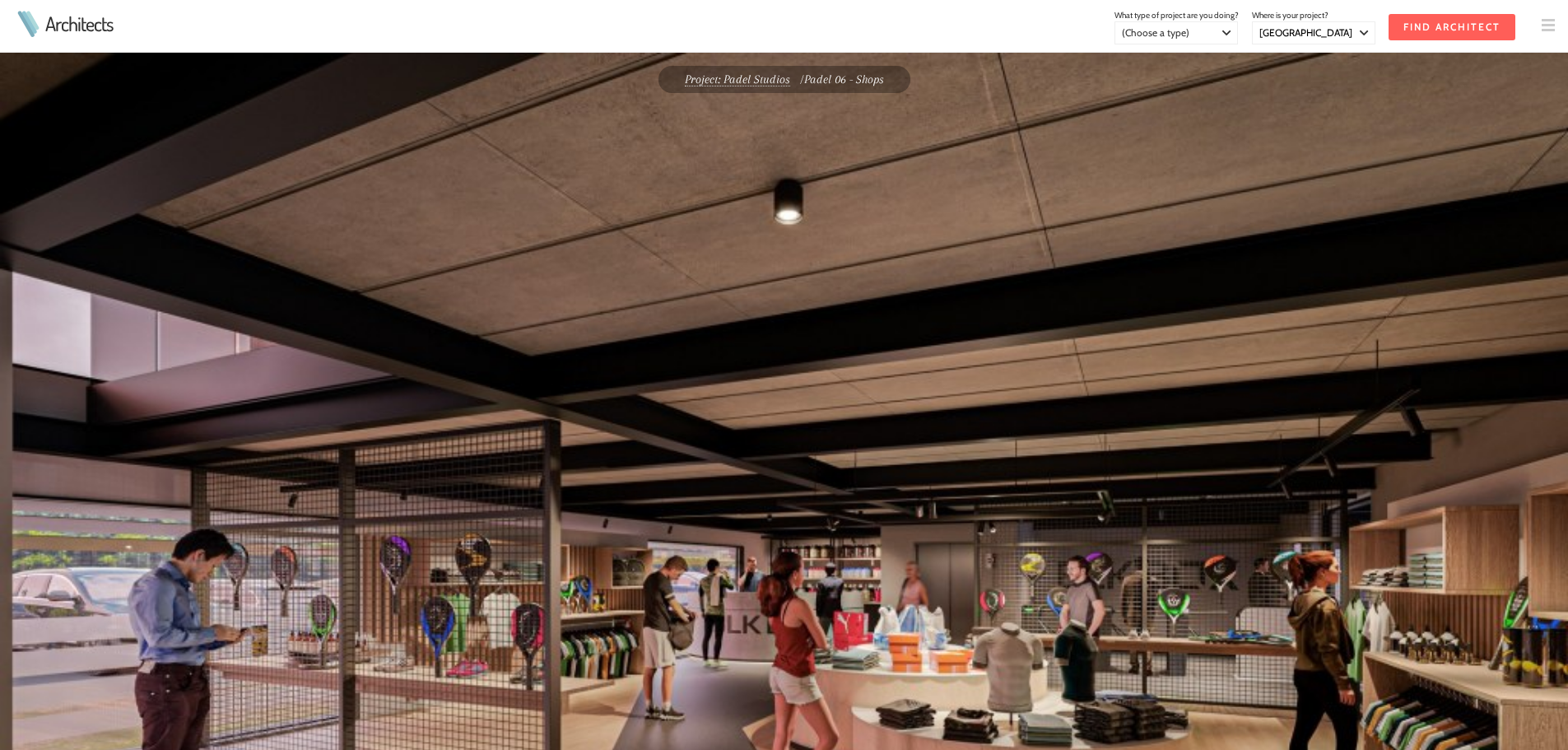
select select "[GEOGRAPHIC_DATA]"
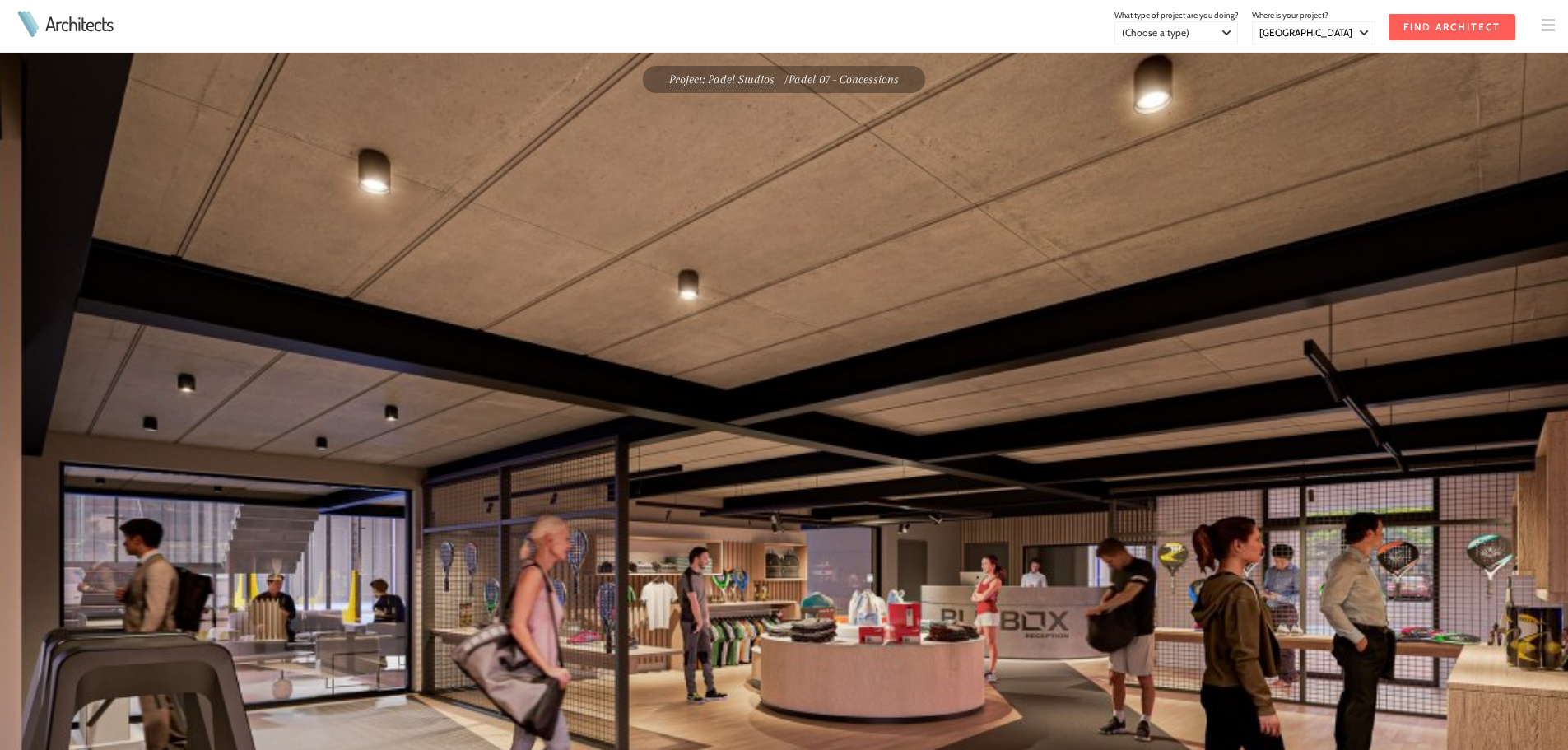
select select "[GEOGRAPHIC_DATA]"
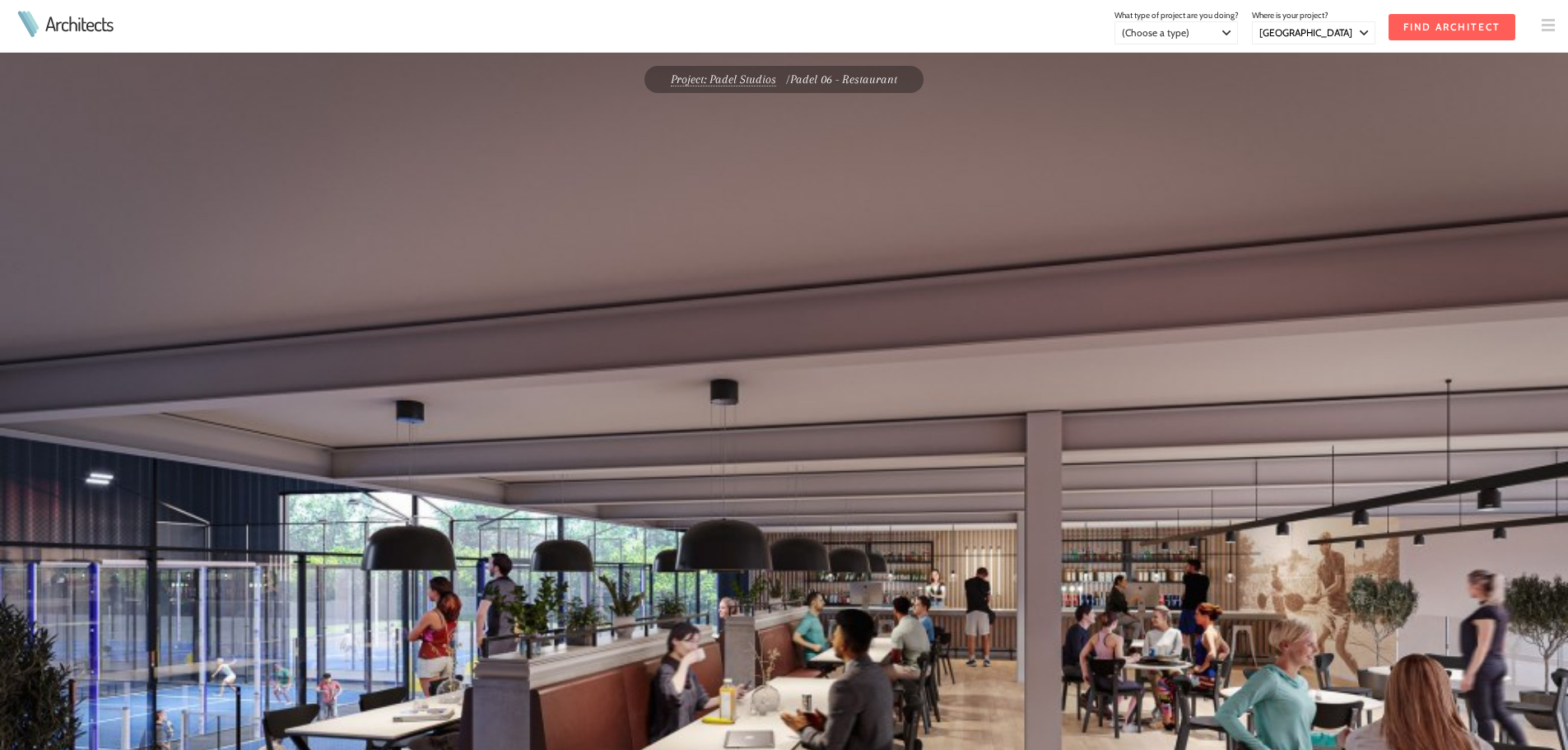
select select "[GEOGRAPHIC_DATA]"
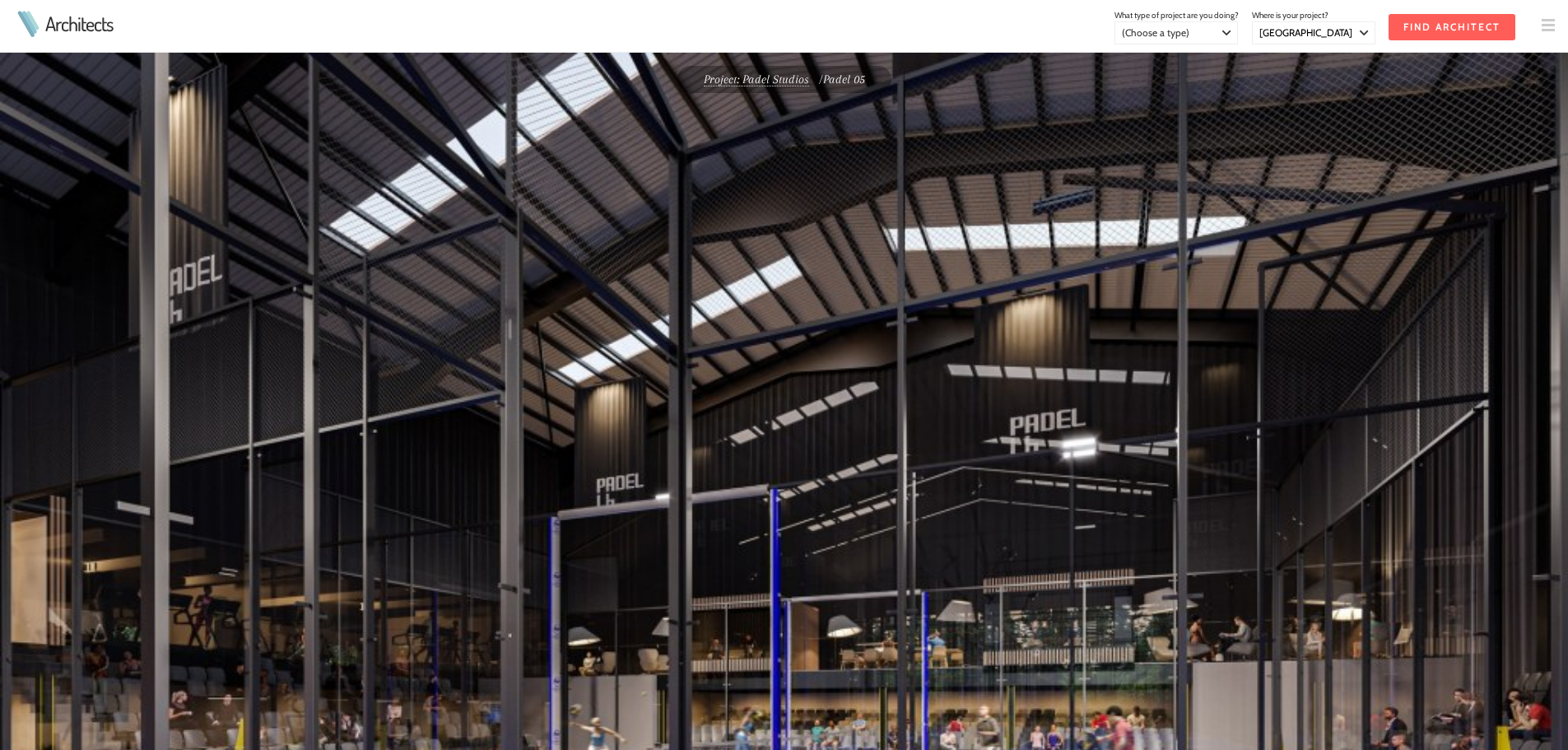
select select "[GEOGRAPHIC_DATA]"
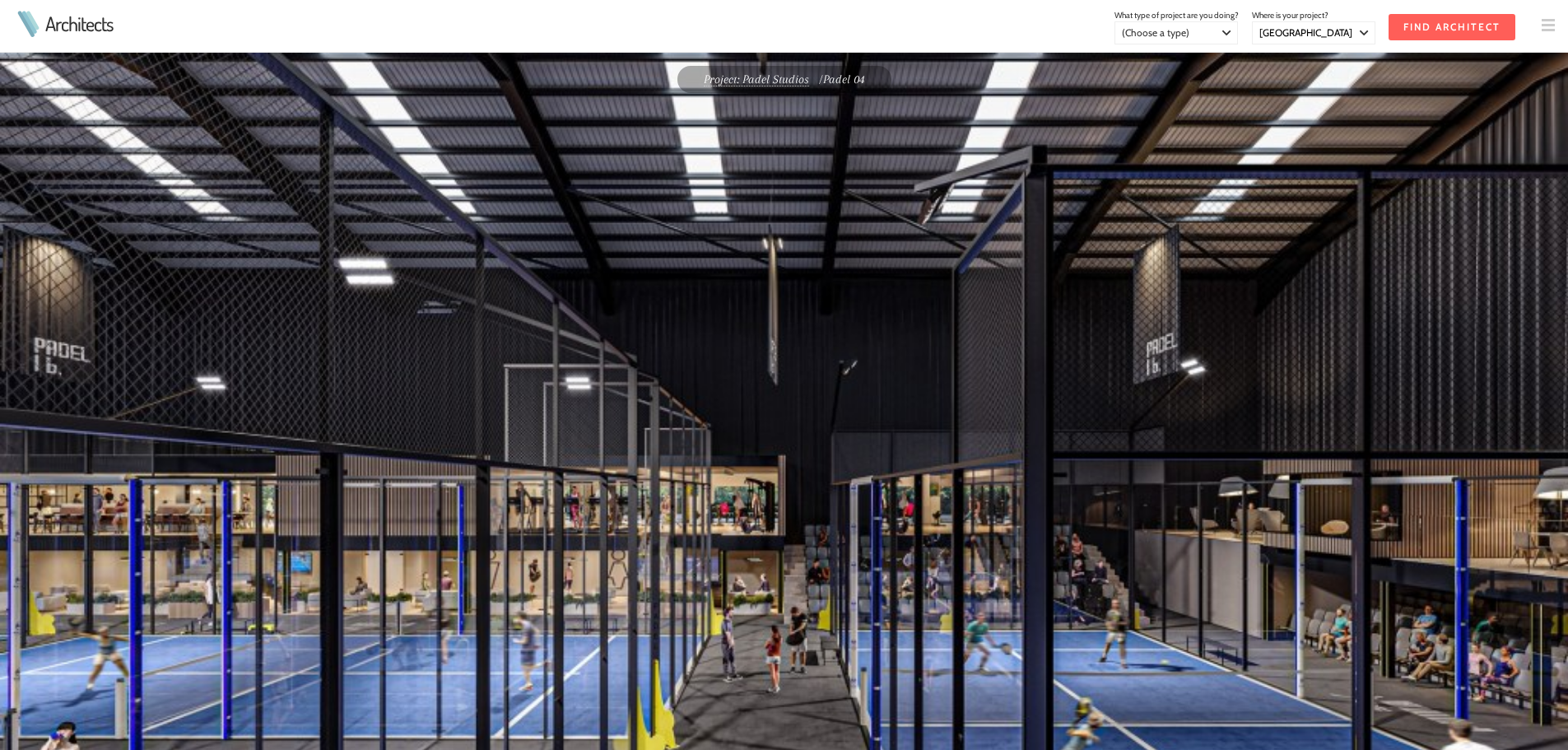
select select "[GEOGRAPHIC_DATA]"
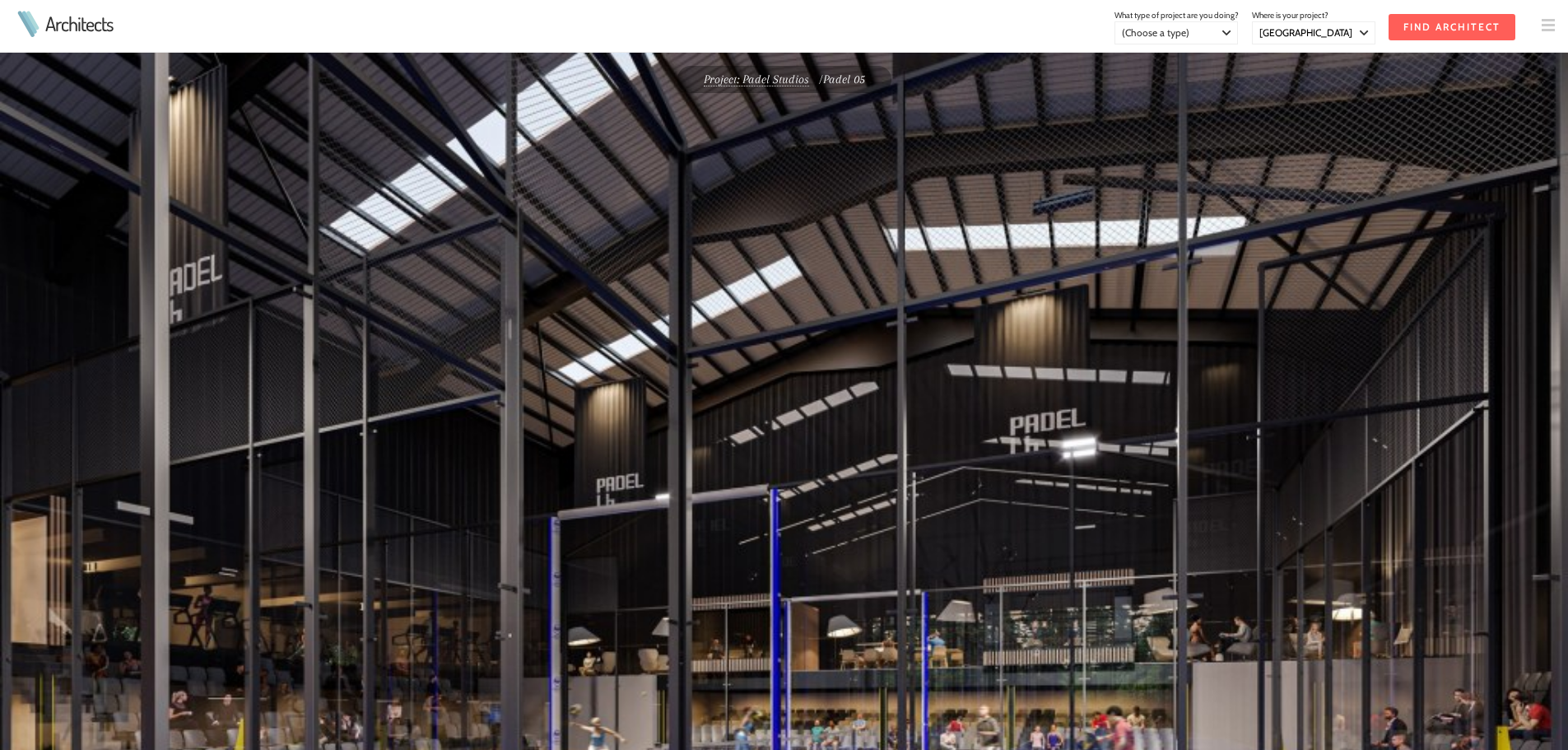
select select "[GEOGRAPHIC_DATA]"
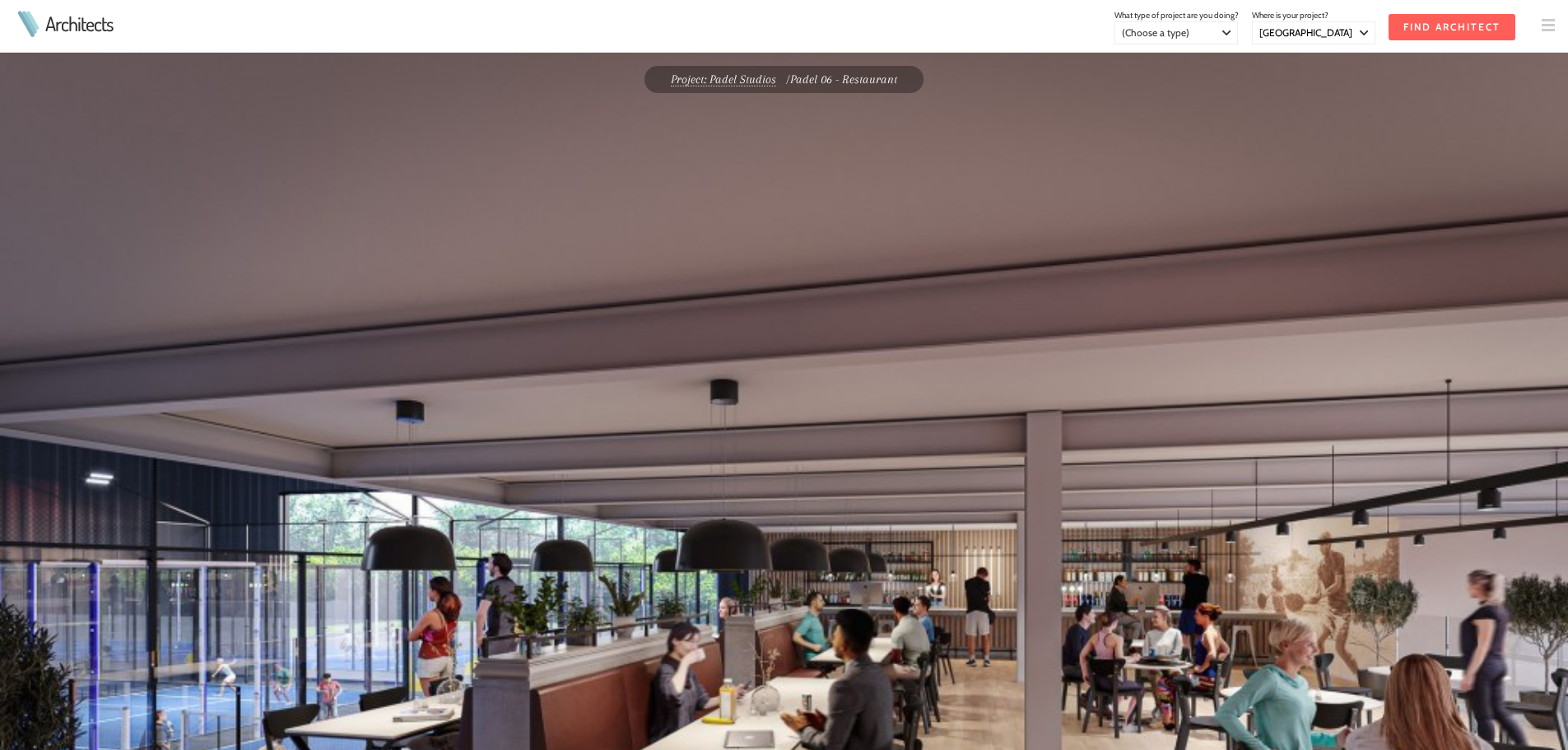
select select "[GEOGRAPHIC_DATA]"
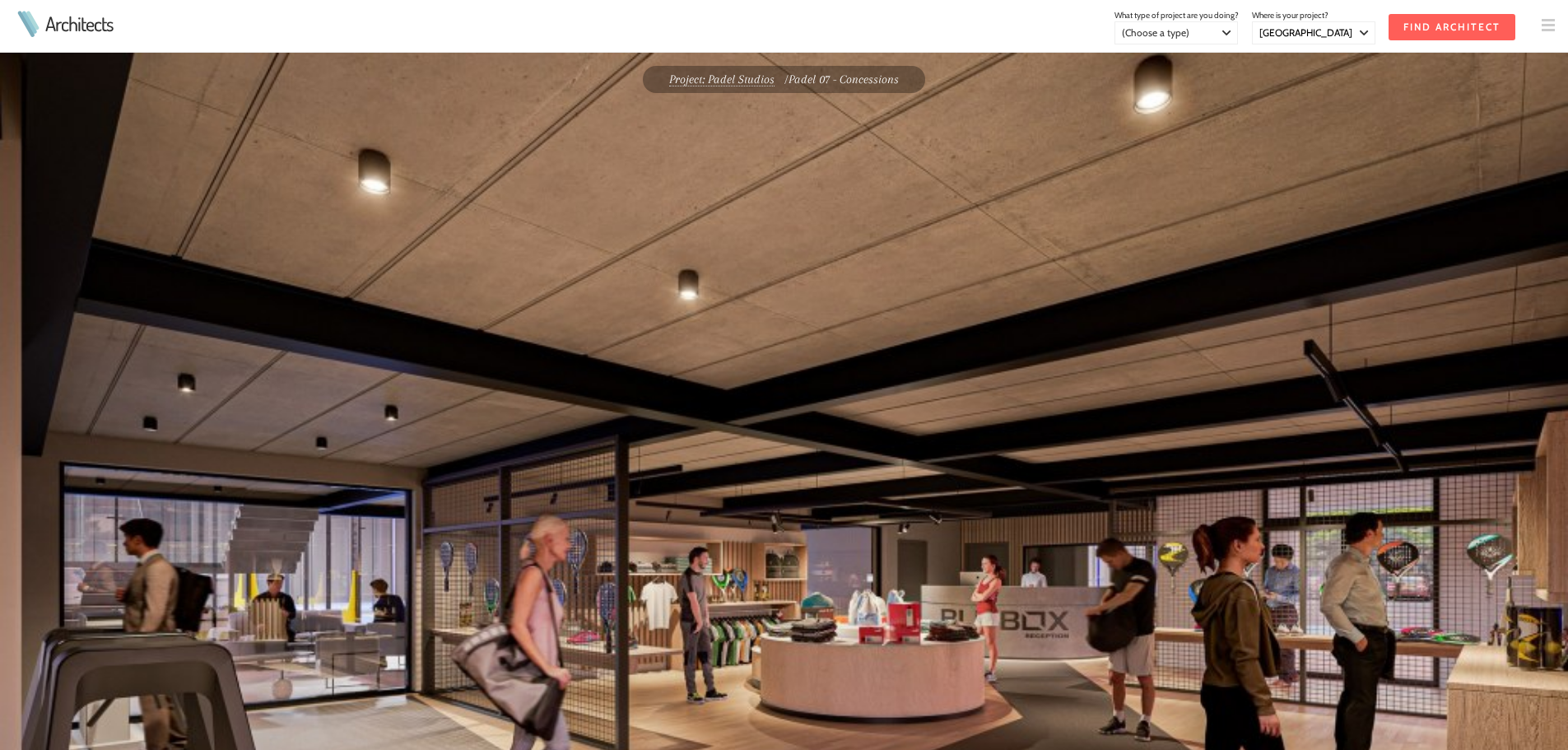
select select "[GEOGRAPHIC_DATA]"
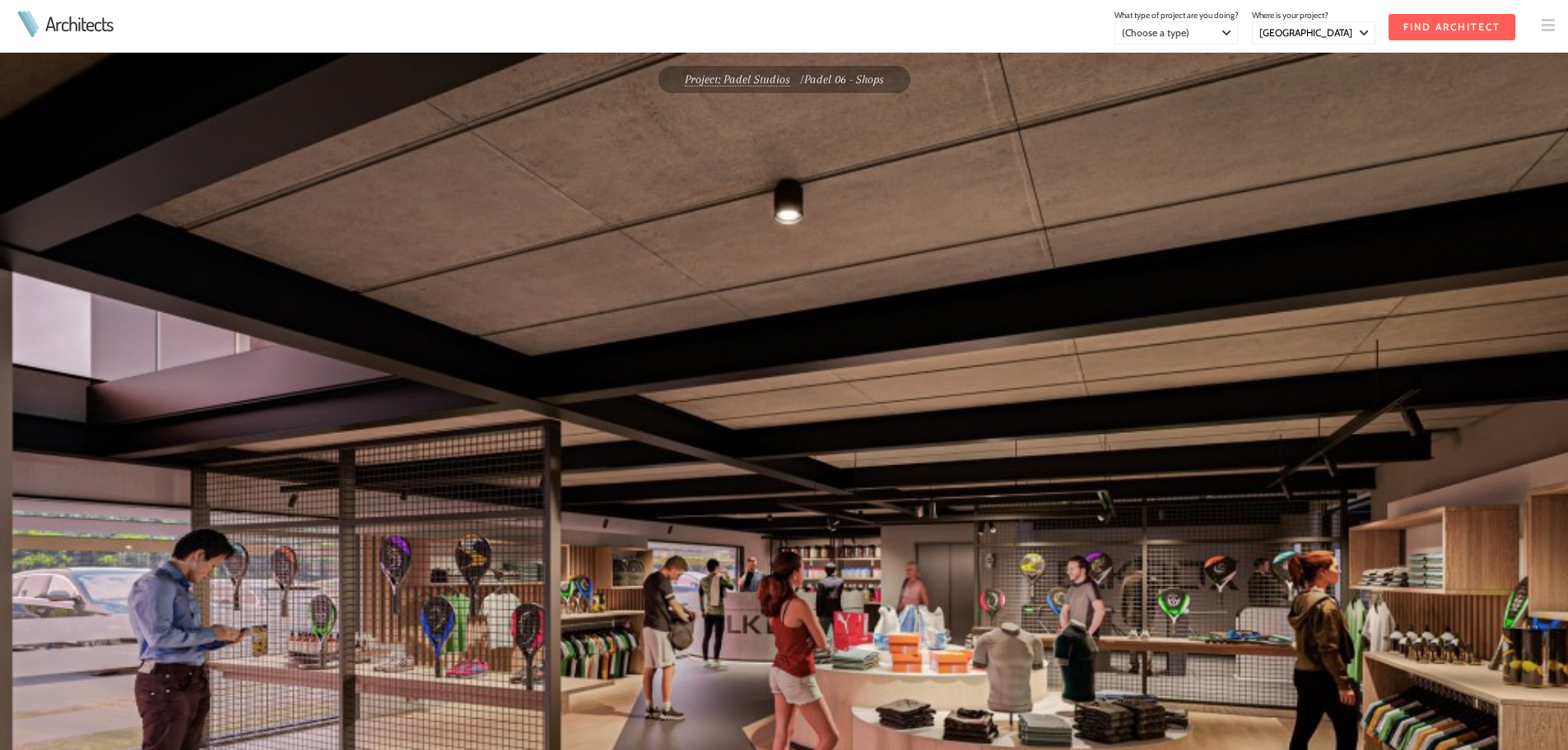
select select "[GEOGRAPHIC_DATA]"
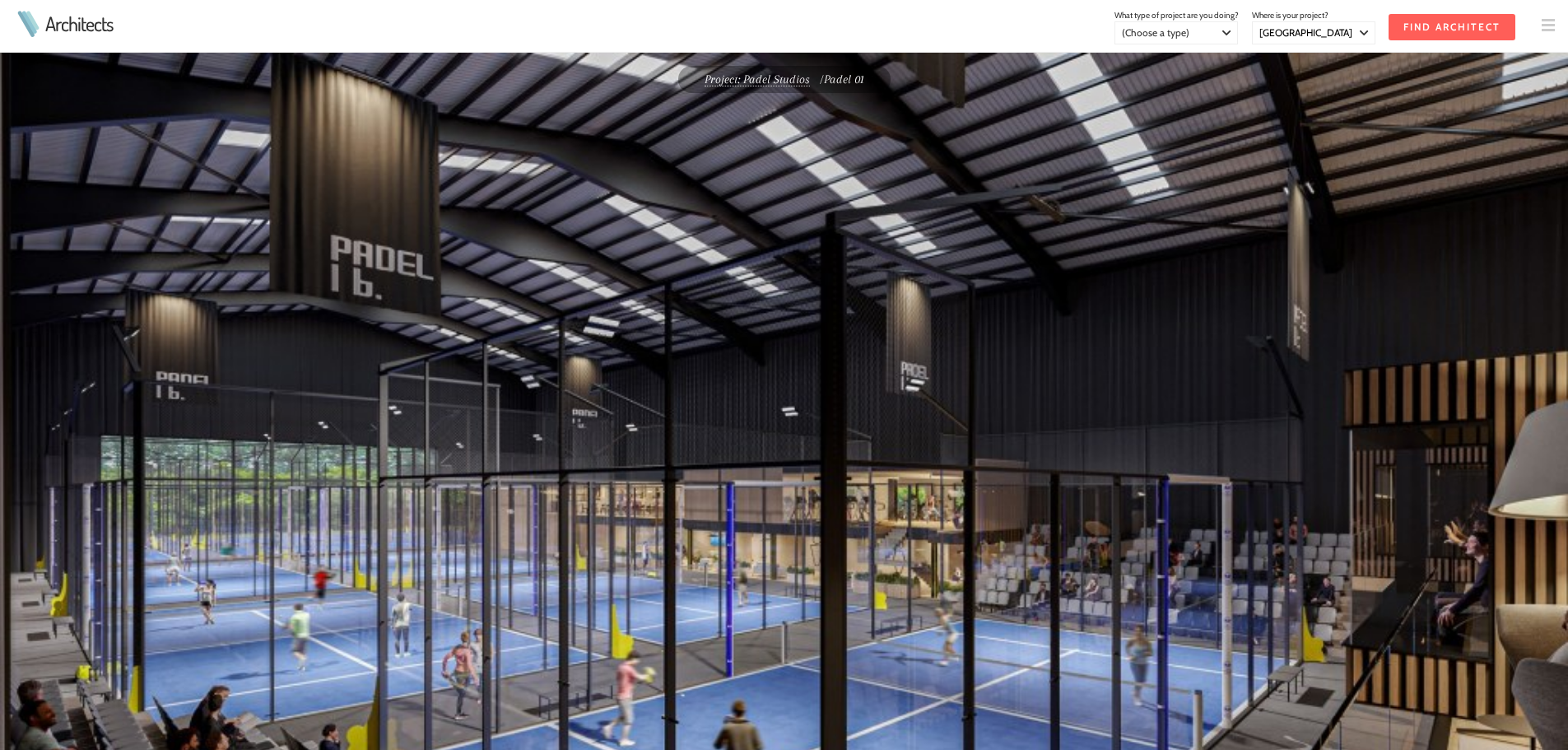
select select "[GEOGRAPHIC_DATA]"
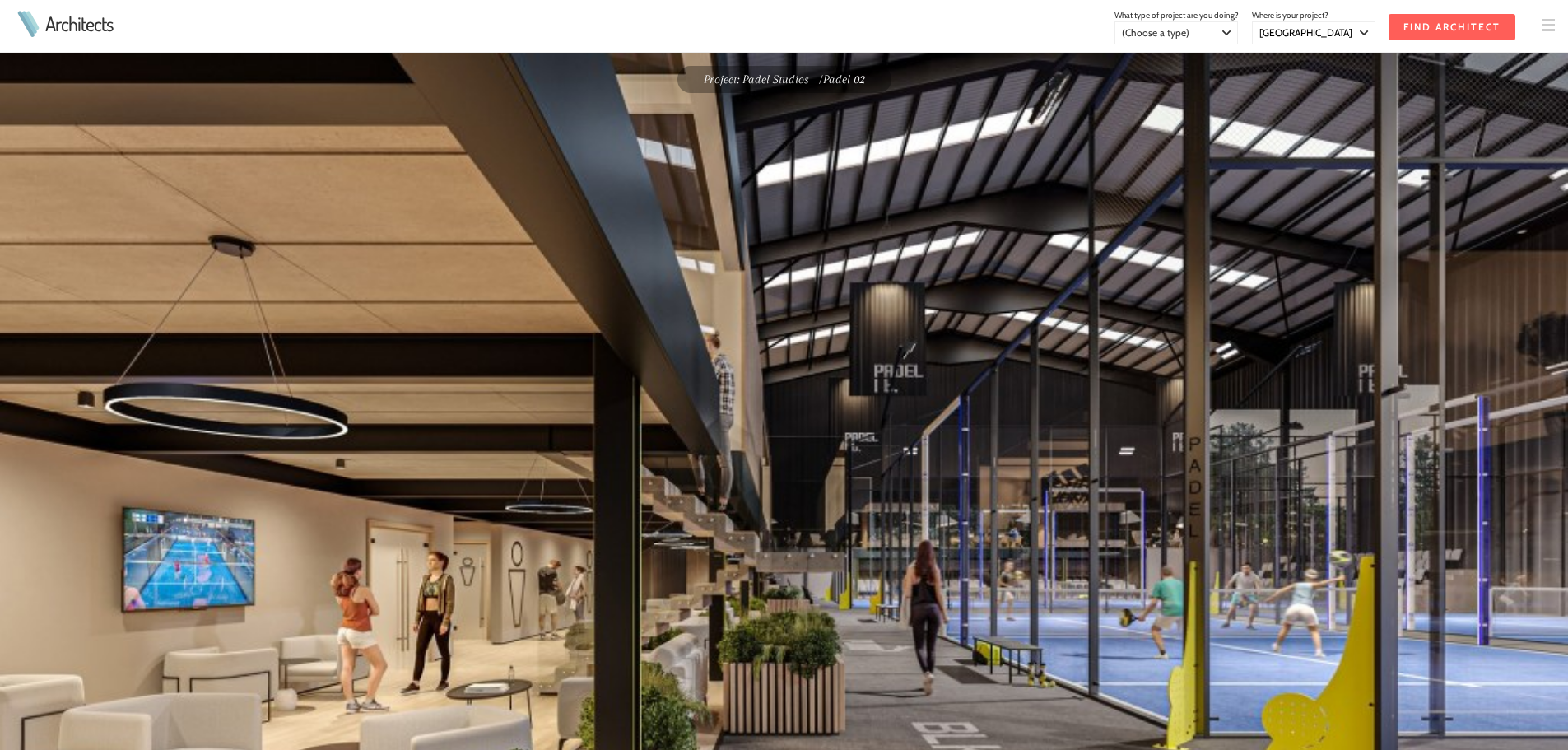
select select "[GEOGRAPHIC_DATA]"
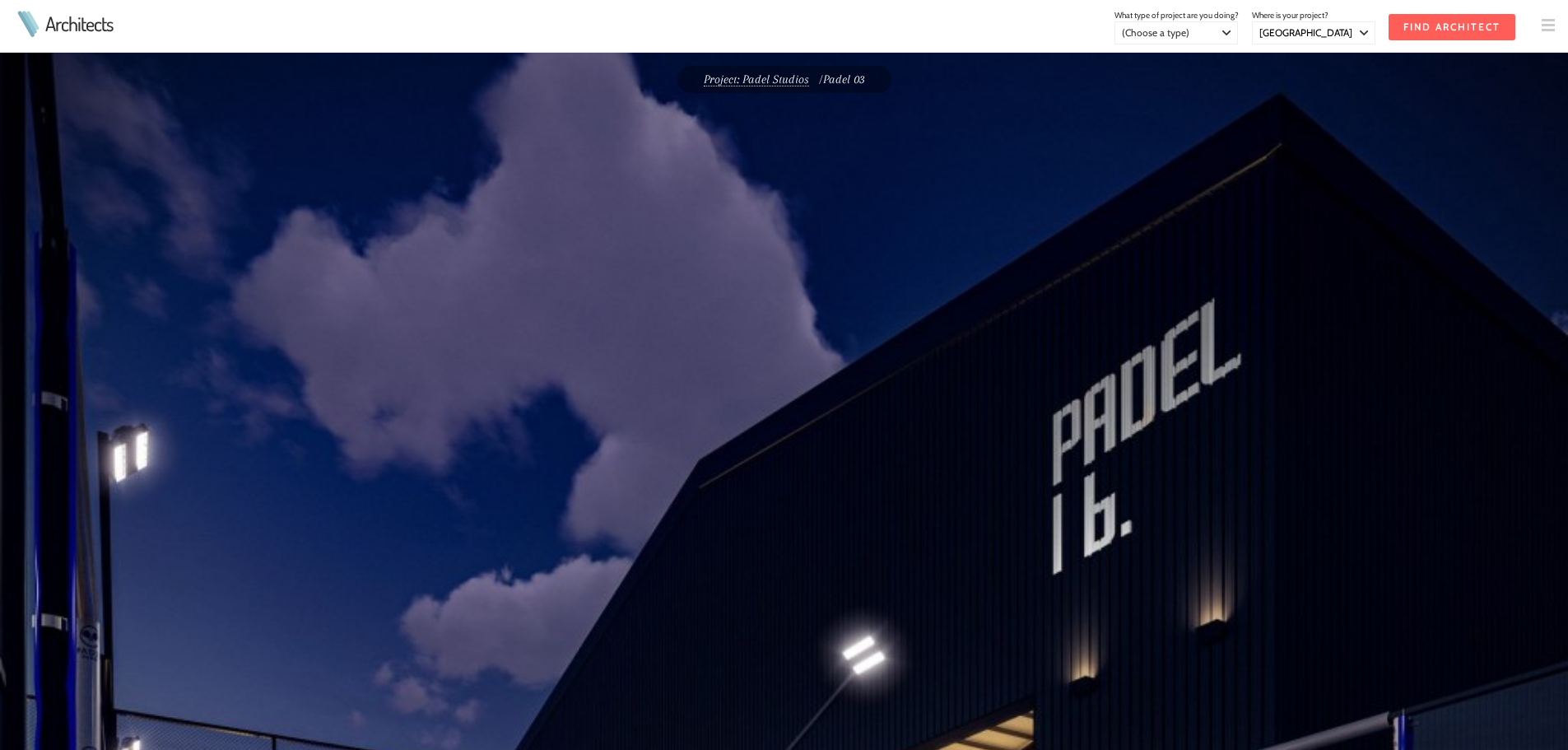
select select "[GEOGRAPHIC_DATA]"
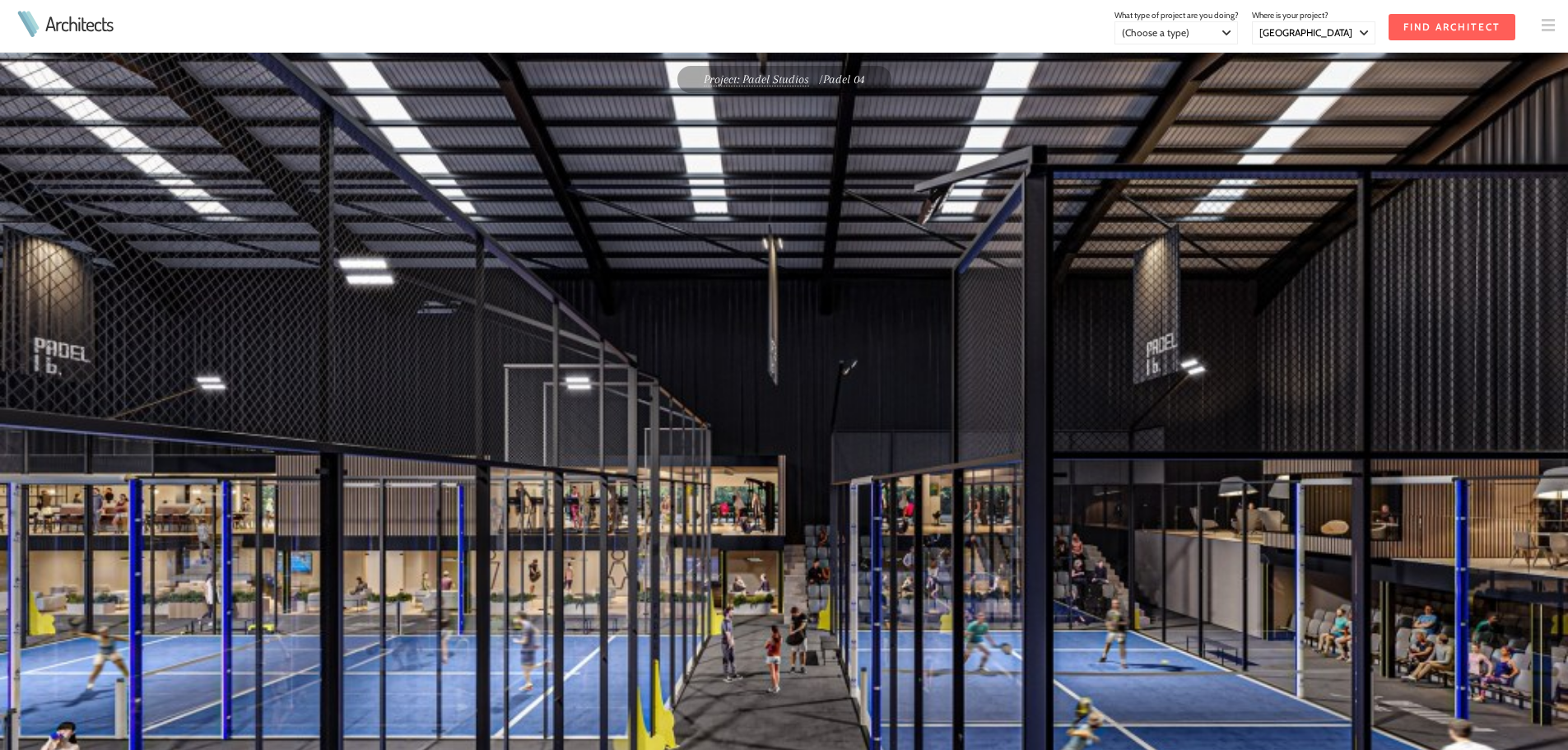
select select "[GEOGRAPHIC_DATA]"
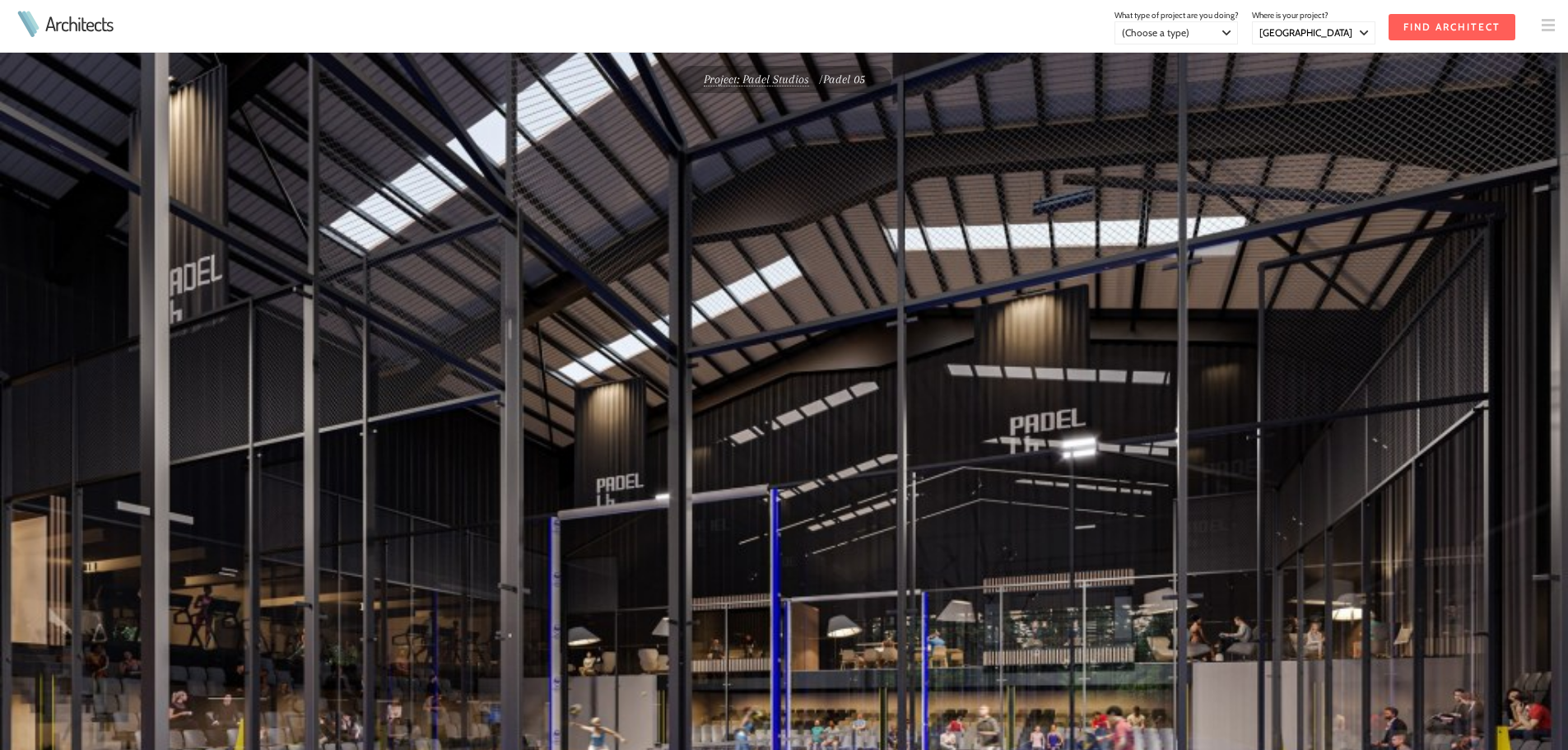
select select "[GEOGRAPHIC_DATA]"
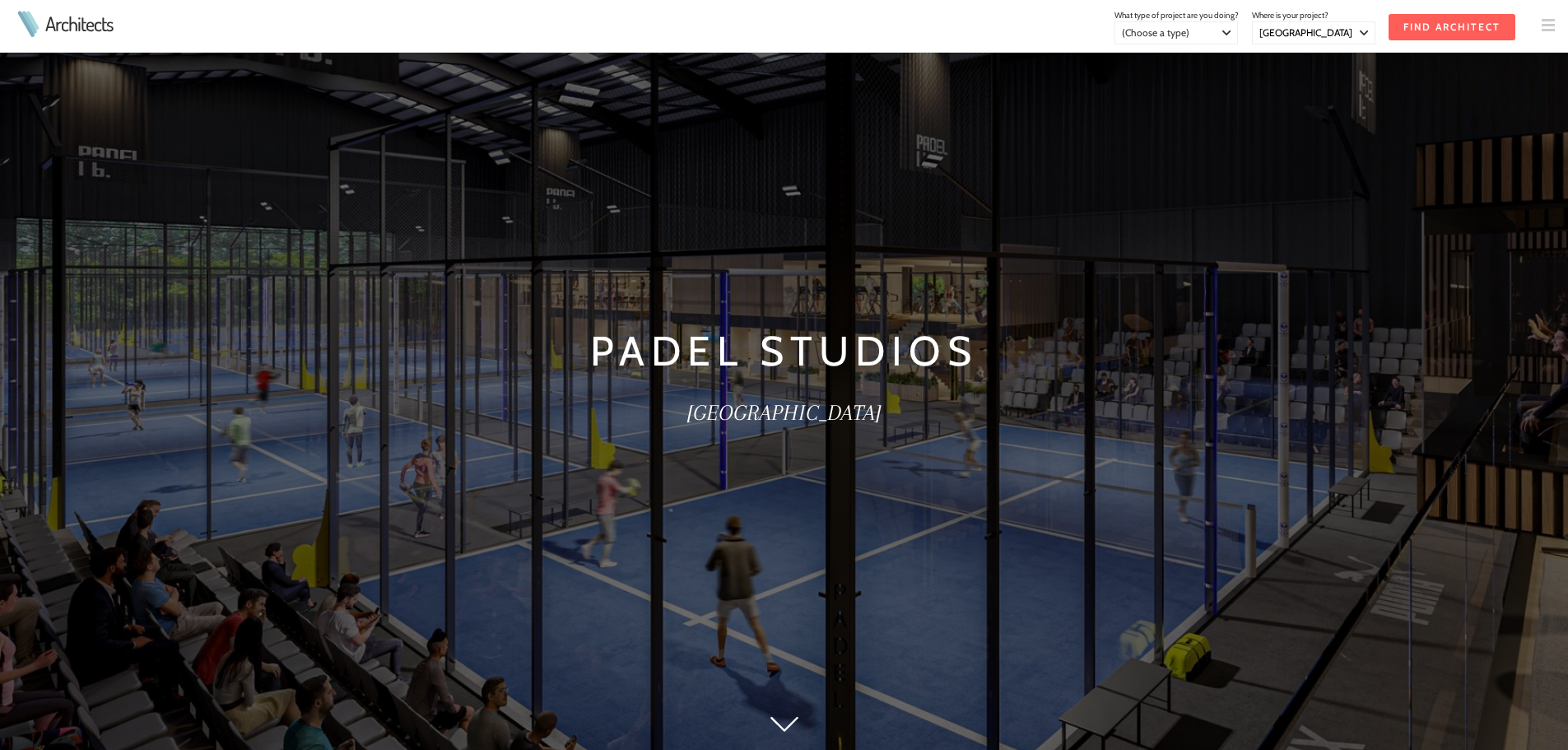
select select "[GEOGRAPHIC_DATA]"
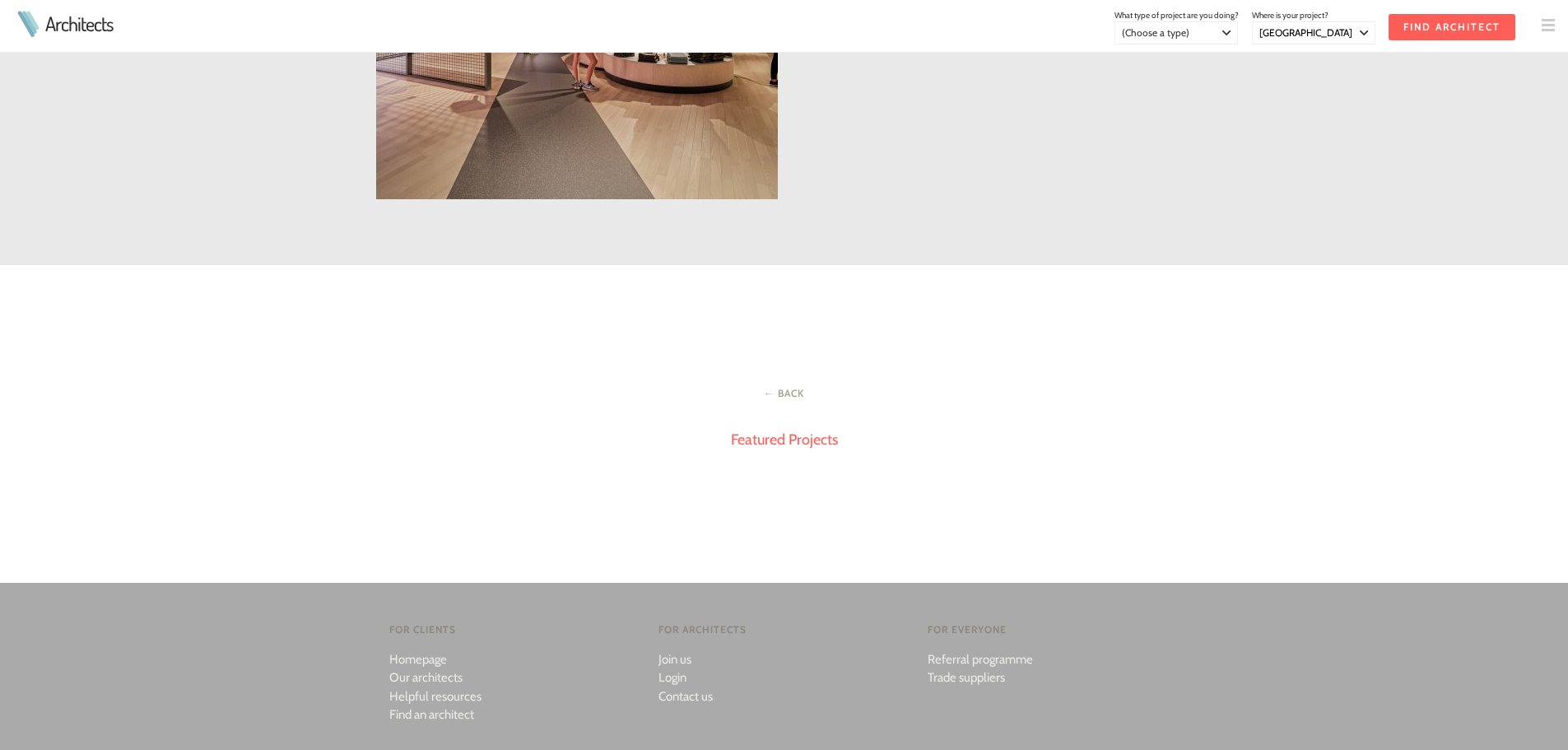
scroll to position [2799, 0]
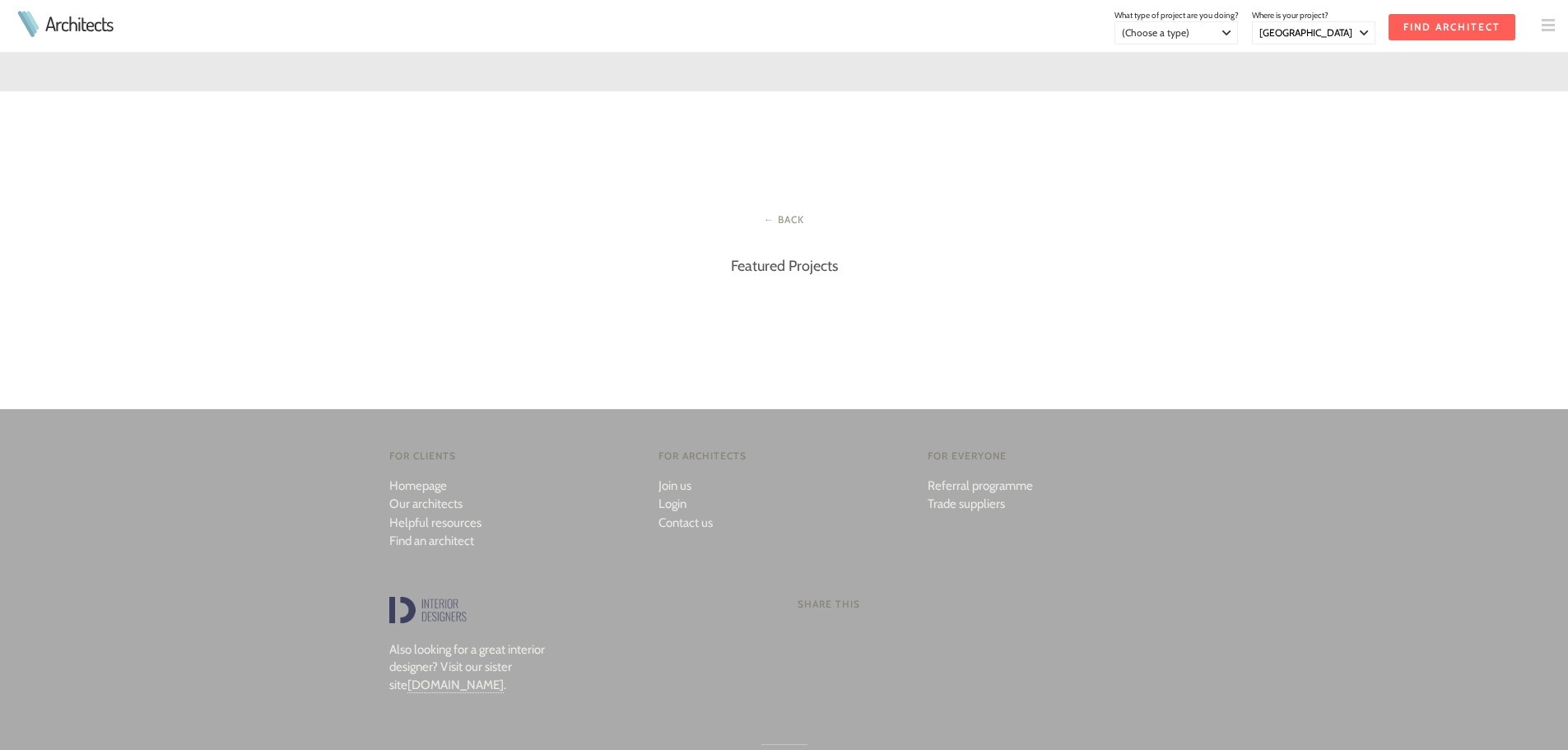
click at [796, 258] on link "Featured Projects" at bounding box center [784, 265] width 107 height 18
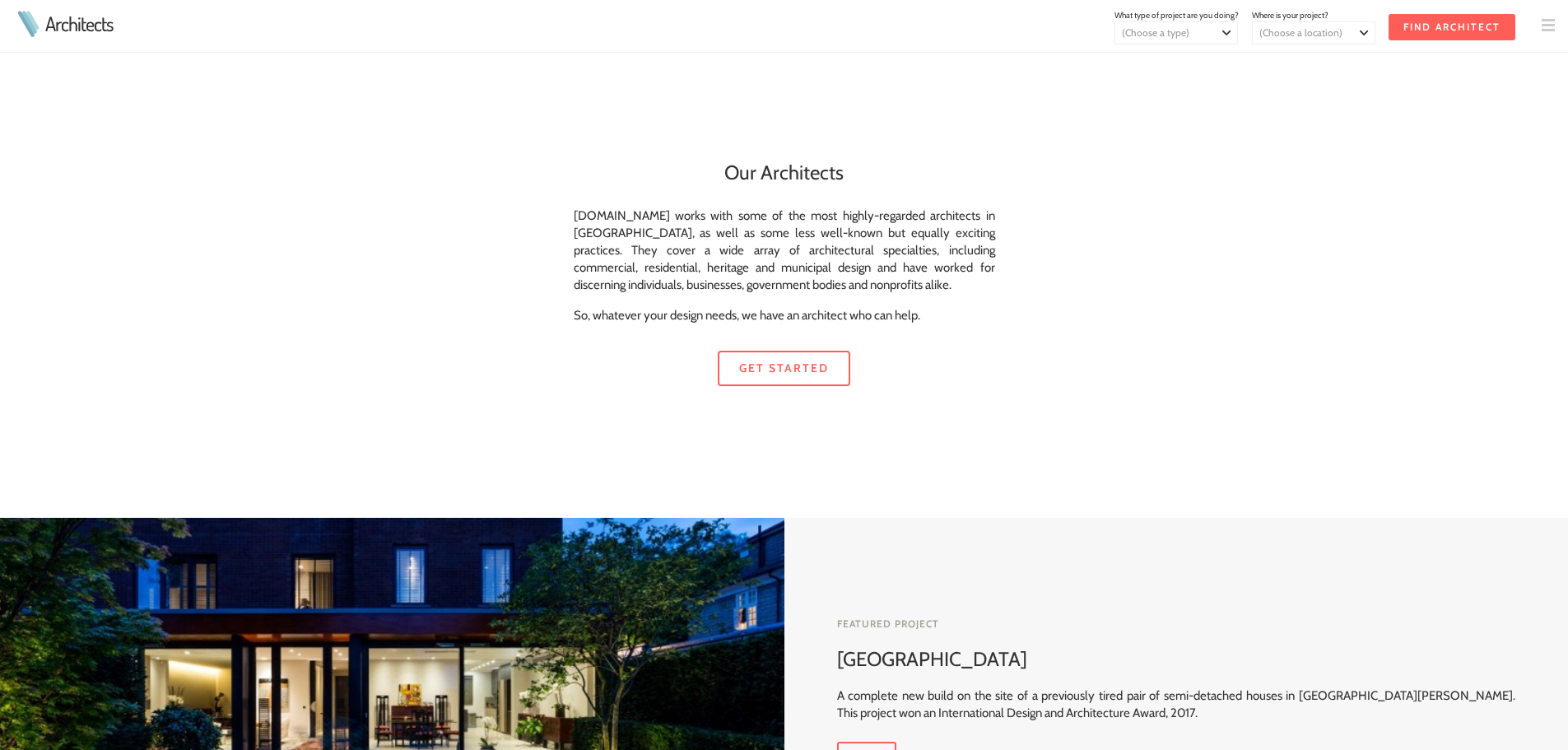
click at [94, 24] on link "Architects" at bounding box center [78, 23] width 68 height 20
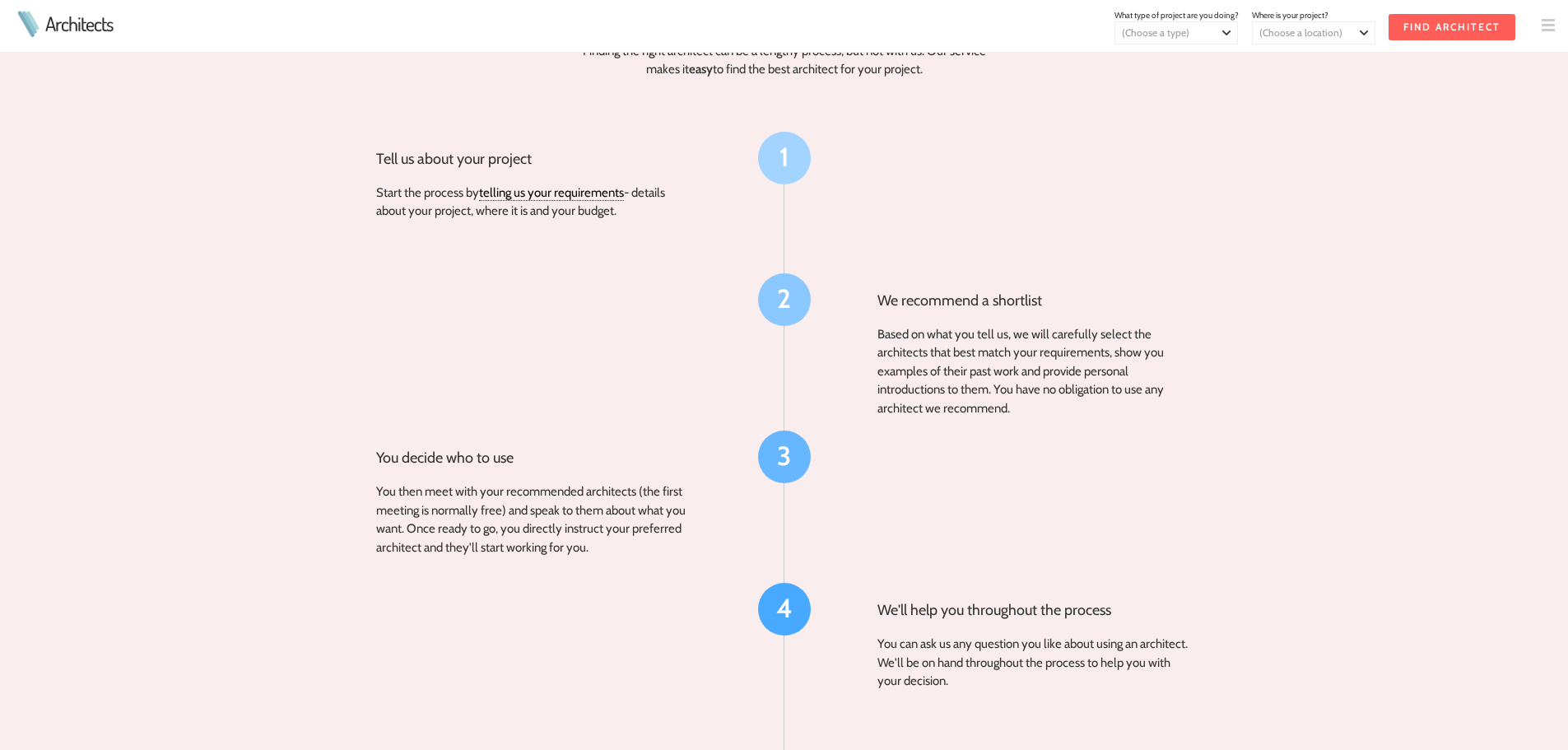
scroll to position [1729, 0]
